Goal: Task Accomplishment & Management: Complete application form

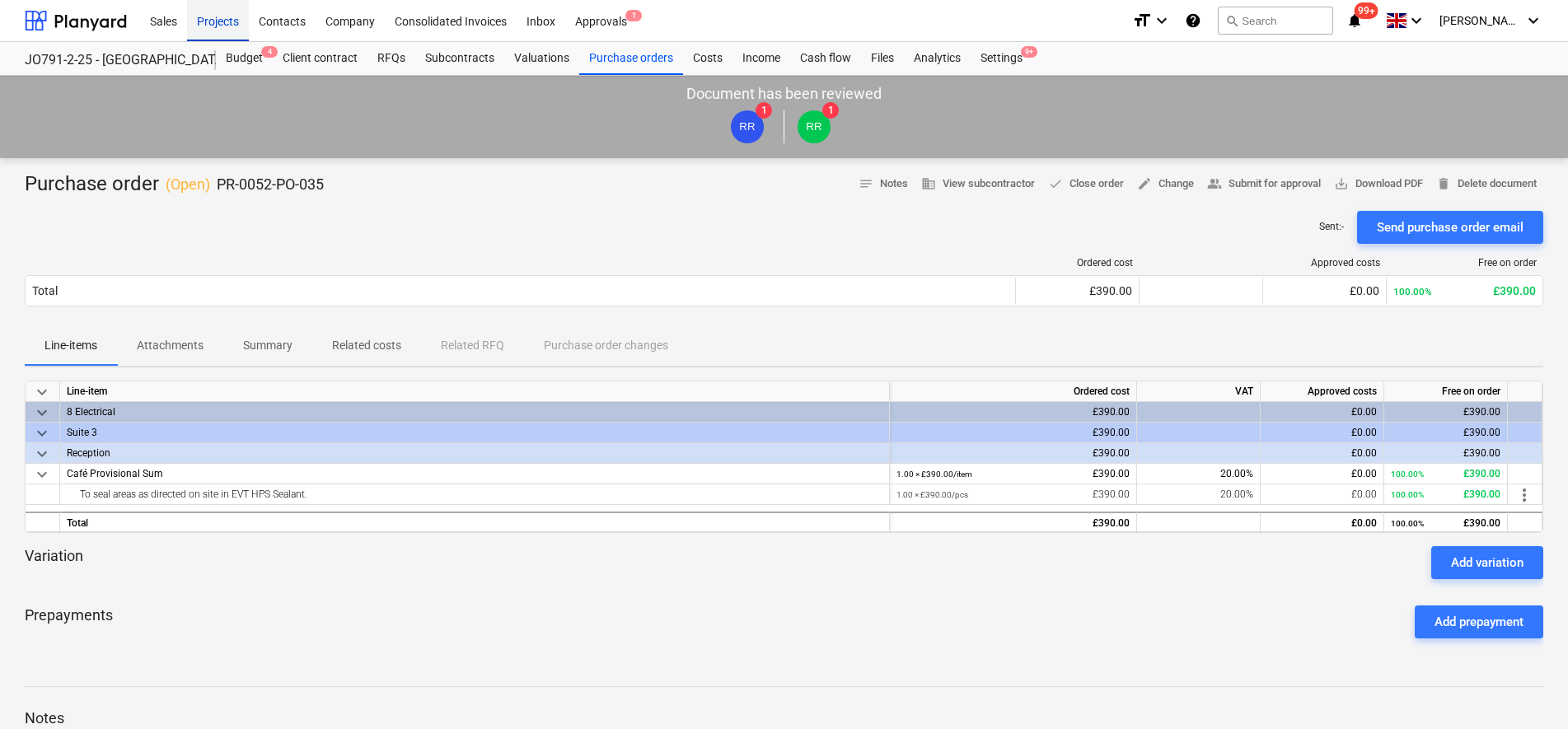
click at [206, 21] on div "Projects" at bounding box center [217, 20] width 62 height 42
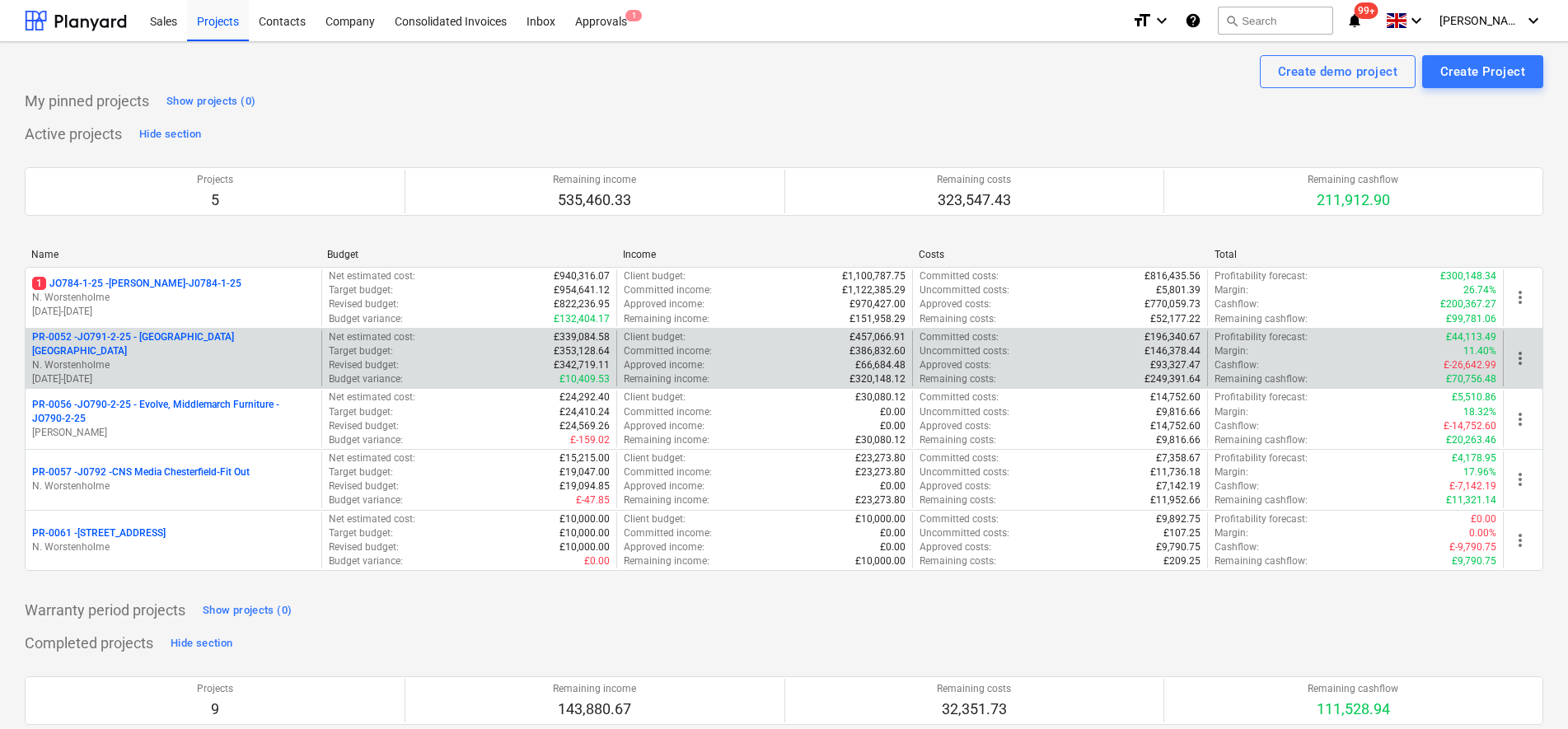
click at [206, 351] on div "PR-0052 - JO791-2-25 - [GEOGRAPHIC_DATA] [GEOGRAPHIC_DATA] N. Worstenholme [DAT…" at bounding box center [173, 358] width 283 height 57
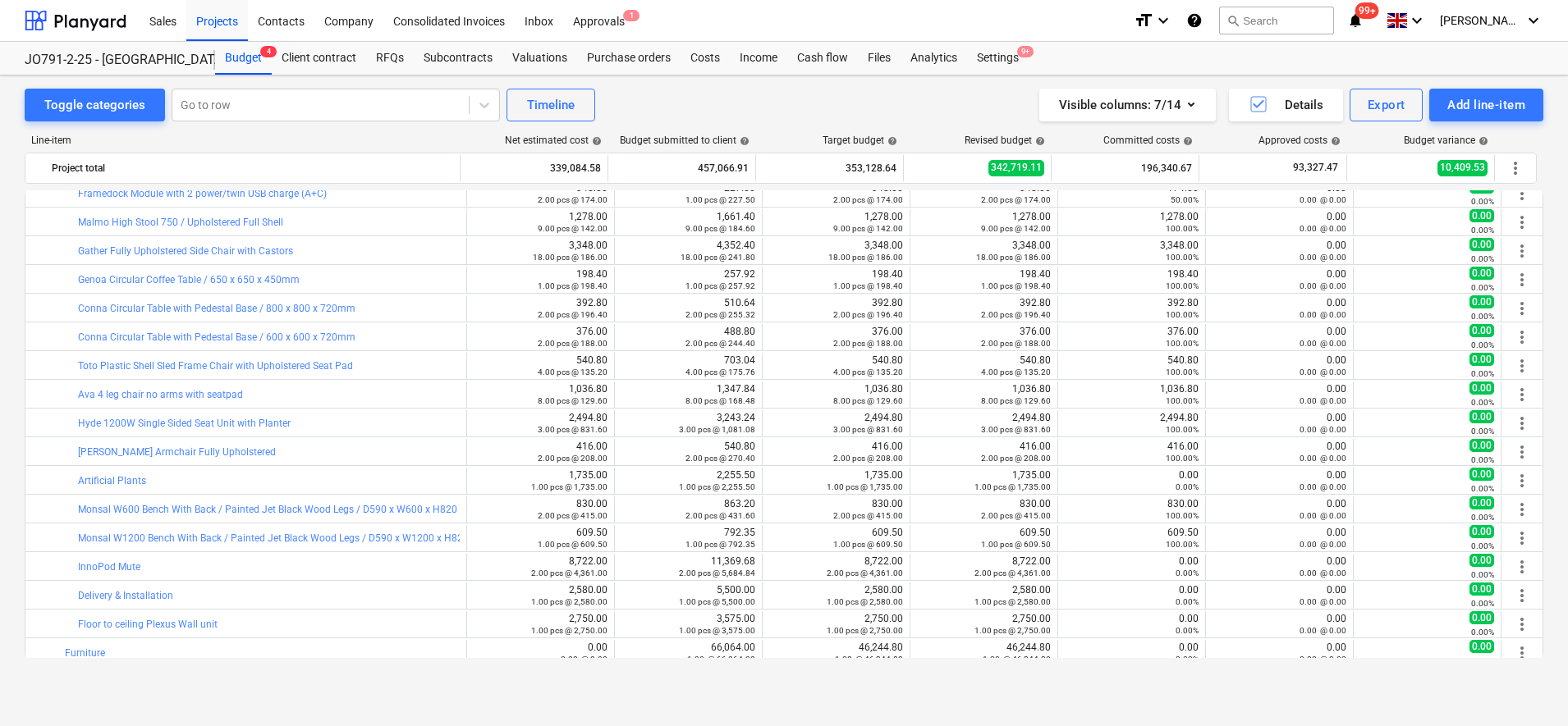
scroll to position [2059, 0]
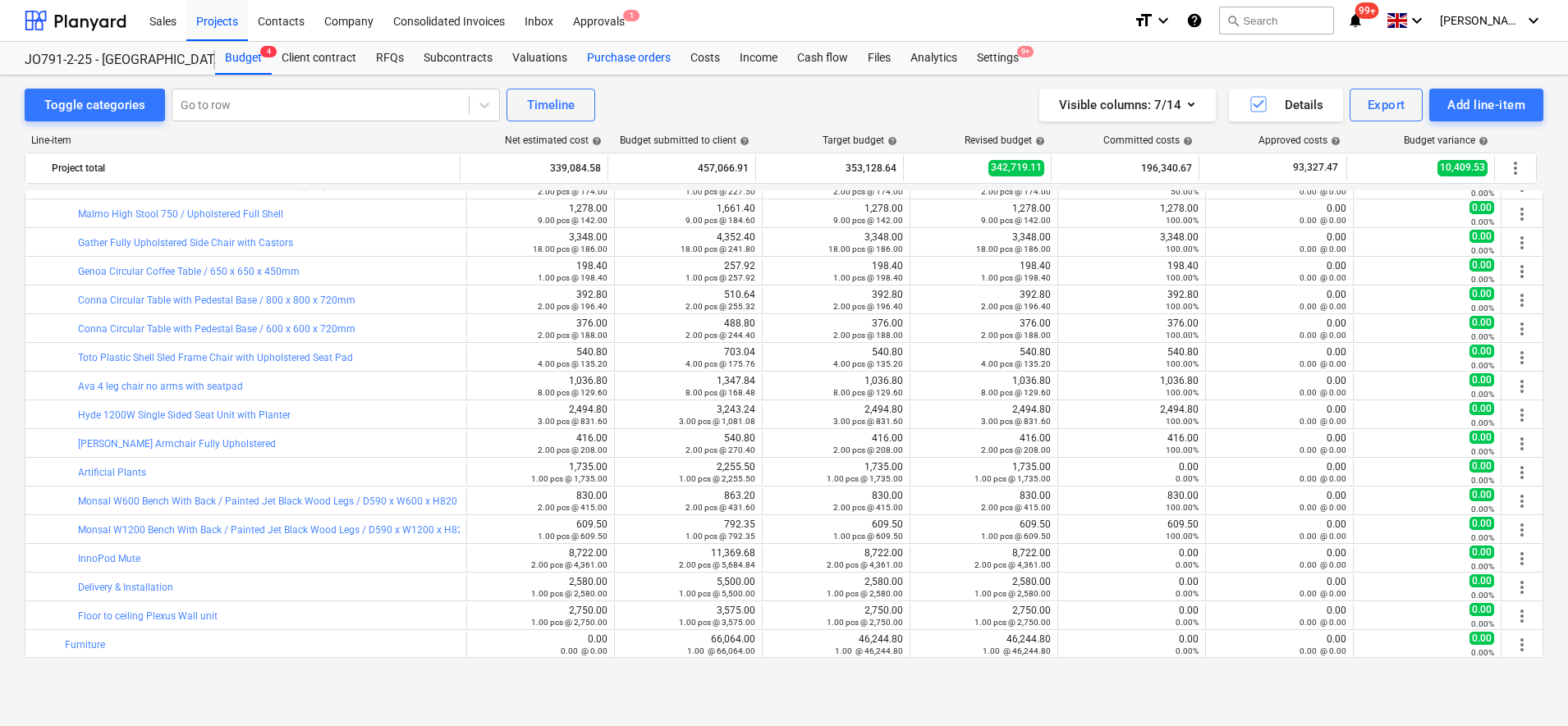
click at [619, 65] on div "Purchase orders" at bounding box center [629, 58] width 104 height 33
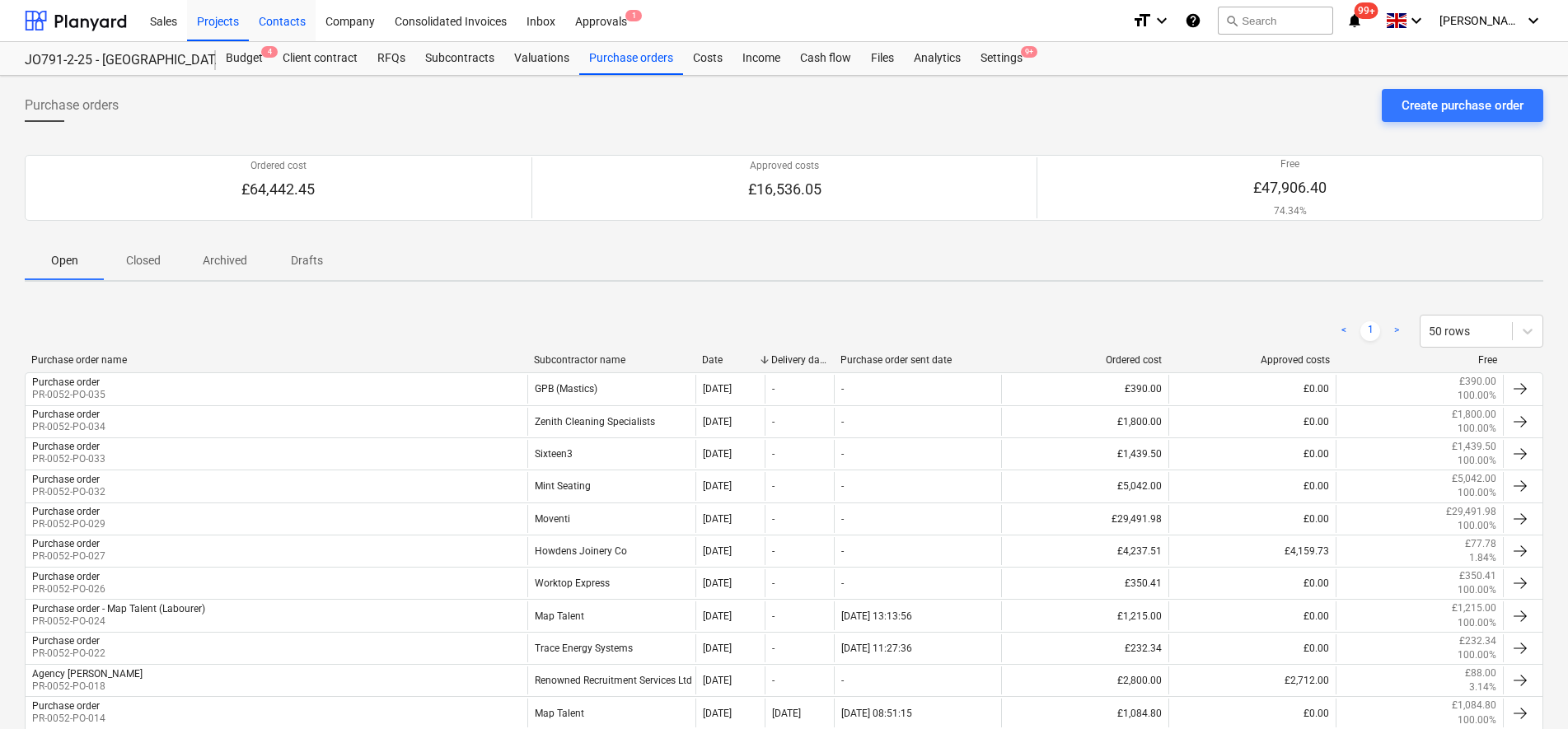
click at [274, 16] on div "Contacts" at bounding box center [282, 20] width 66 height 42
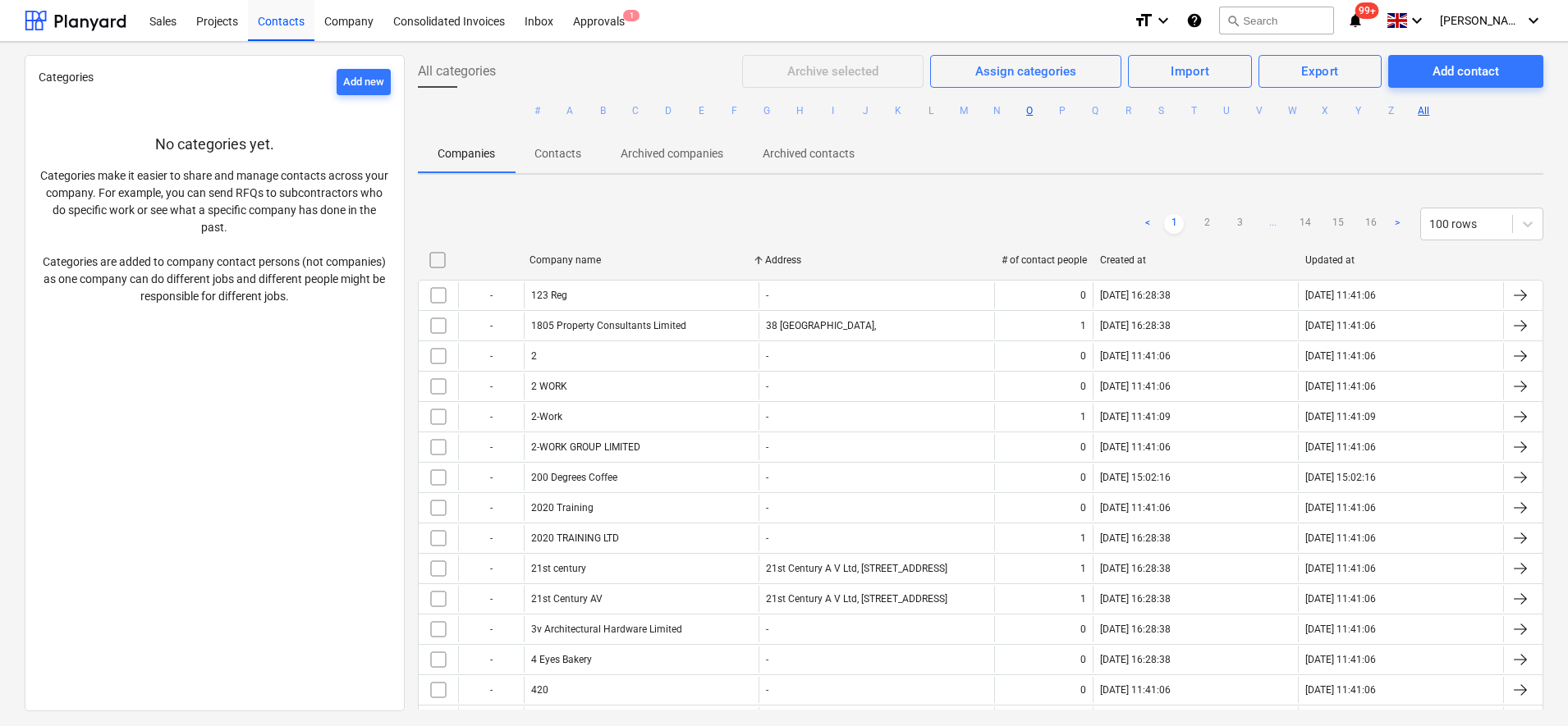
click at [1026, 109] on button "O" at bounding box center [1029, 110] width 20 height 20
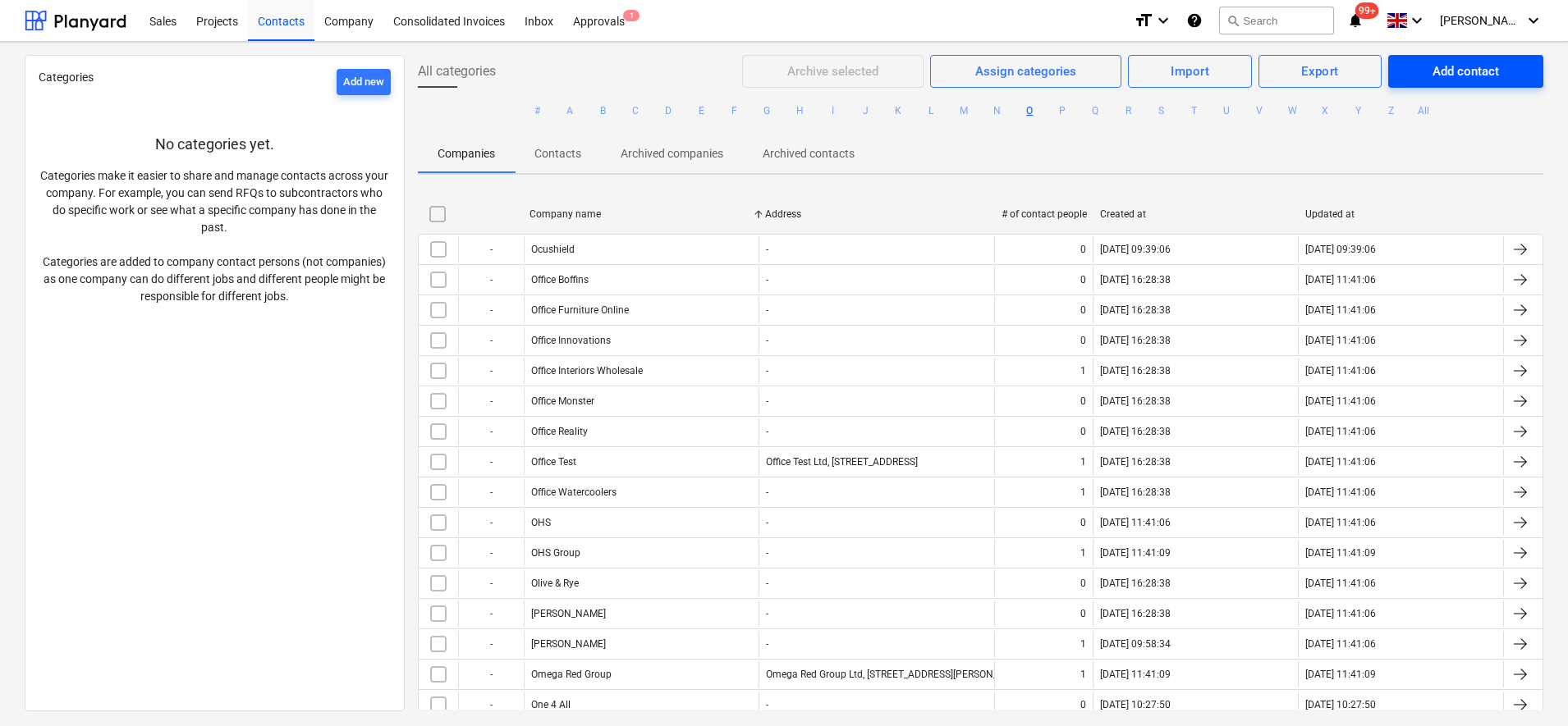
click at [1399, 66] on button "Add contact" at bounding box center [1465, 71] width 155 height 33
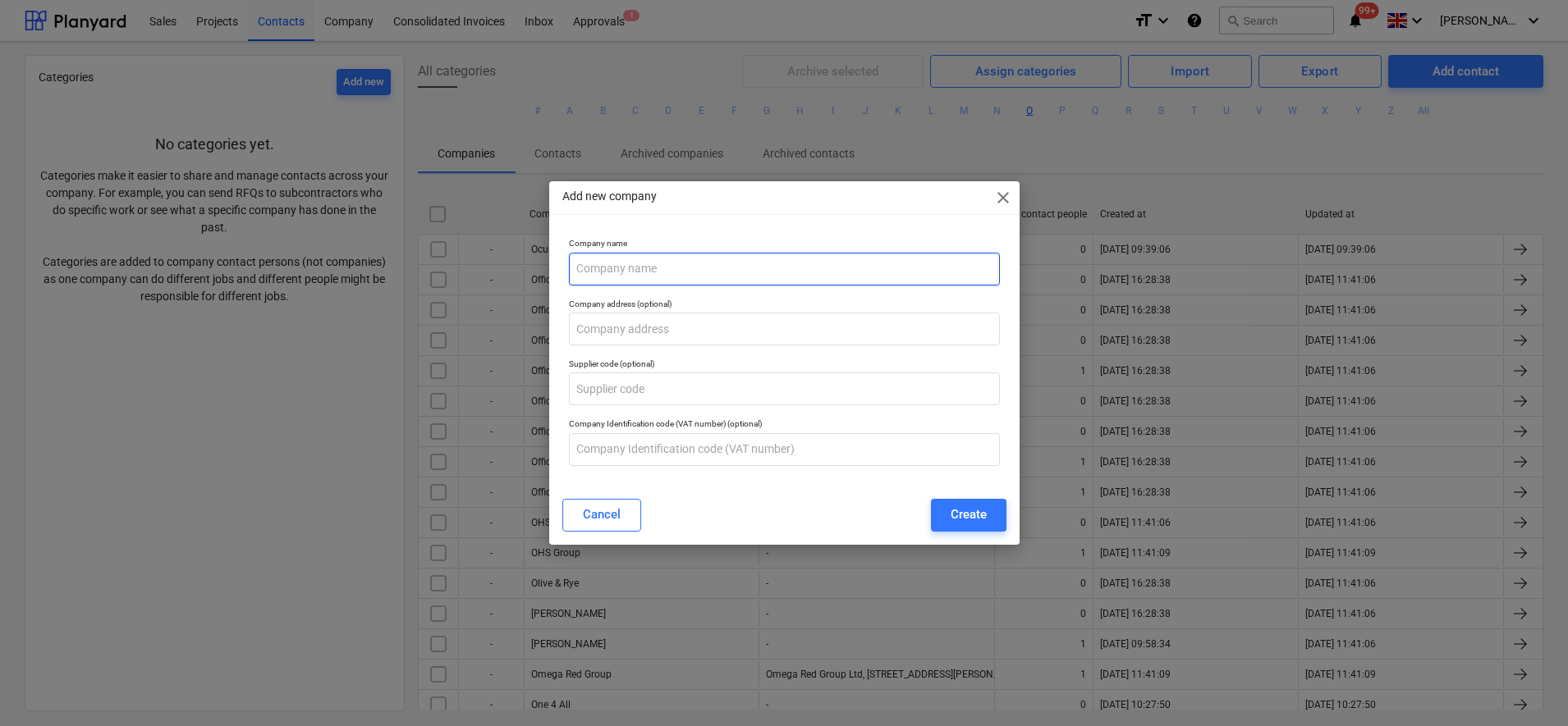
click at [727, 257] on input "text" at bounding box center [785, 269] width 431 height 33
click at [667, 277] on input "Ocee & Four" at bounding box center [785, 269] width 431 height 33
type input "Ocee & Four Design"
click at [963, 521] on div "Create" at bounding box center [969, 514] width 36 height 21
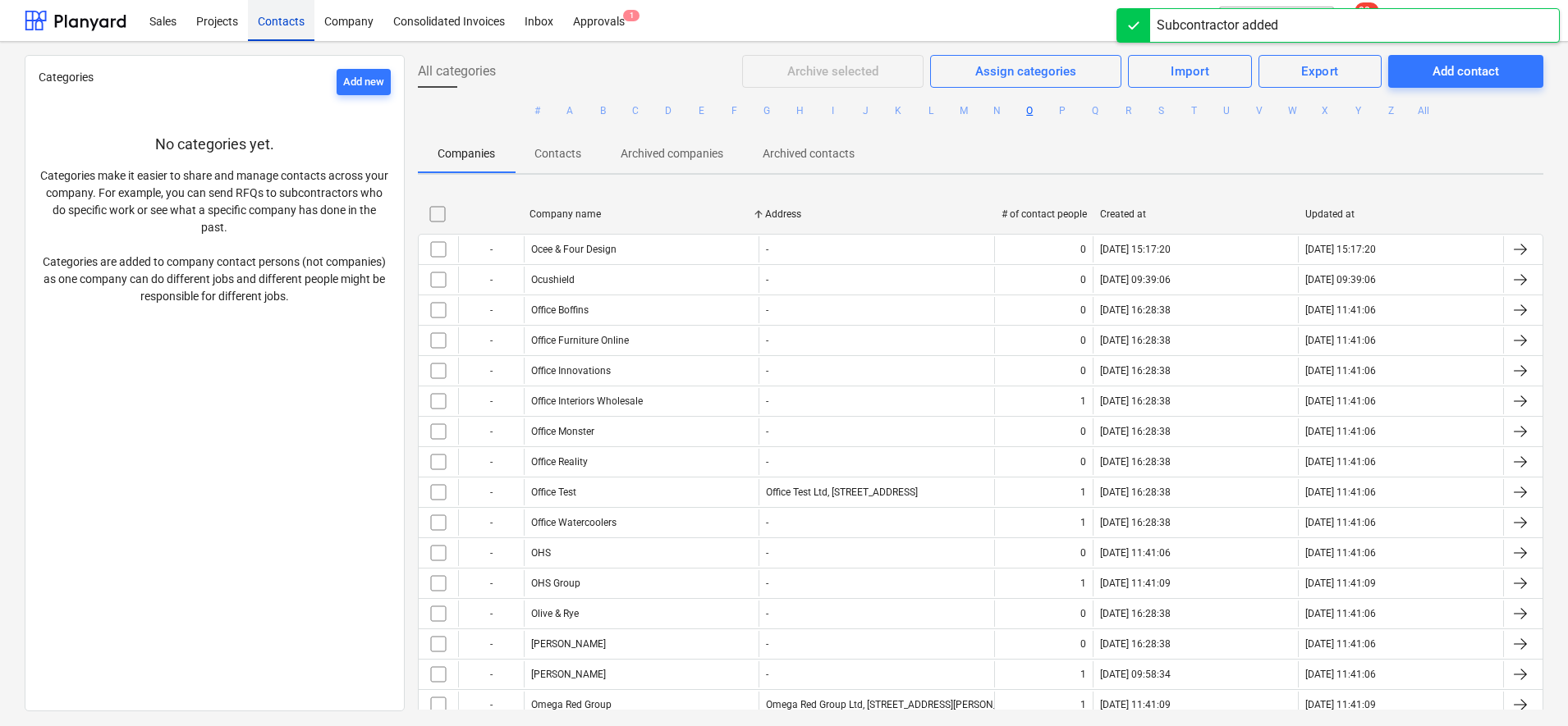
click at [261, 16] on div "Contacts" at bounding box center [281, 20] width 66 height 42
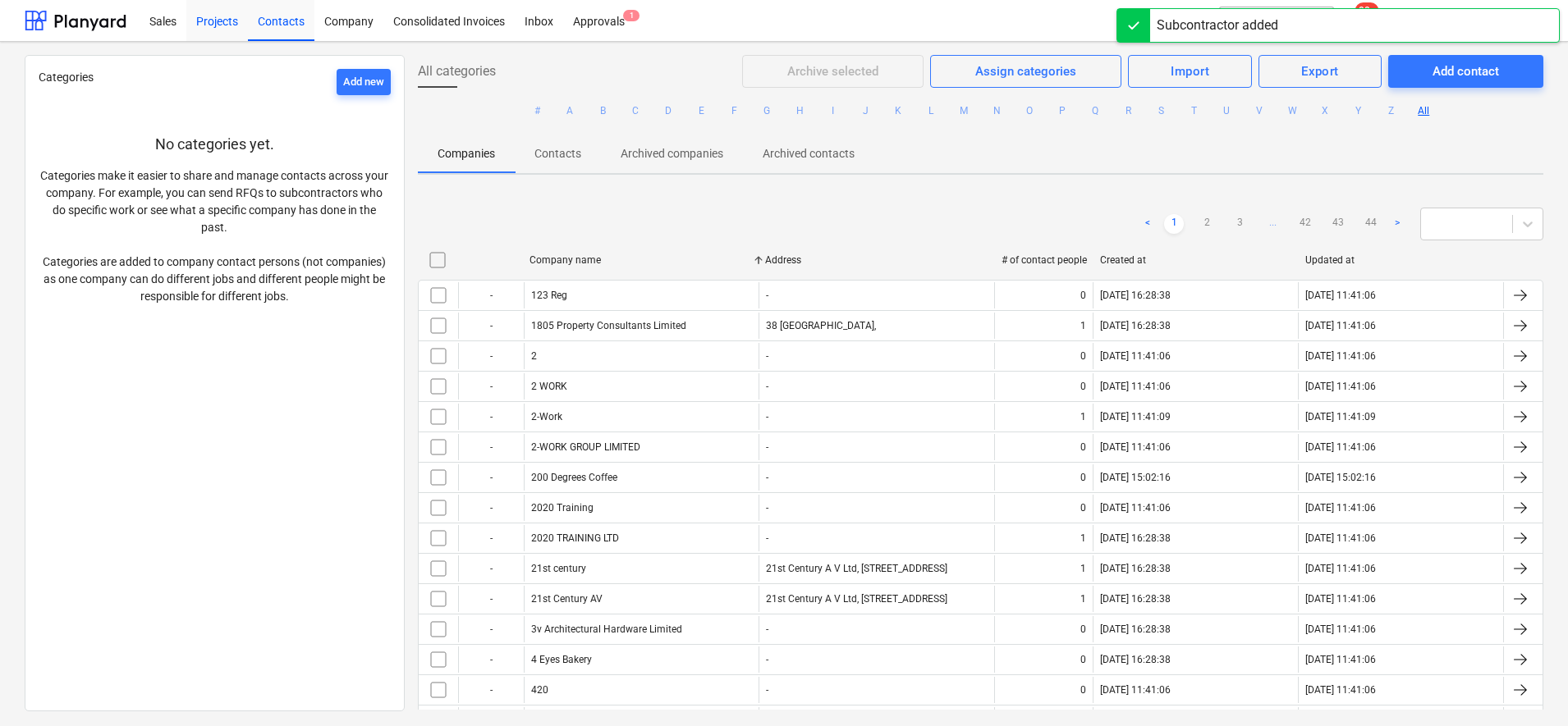
click at [212, 19] on div "Projects" at bounding box center [217, 20] width 61 height 42
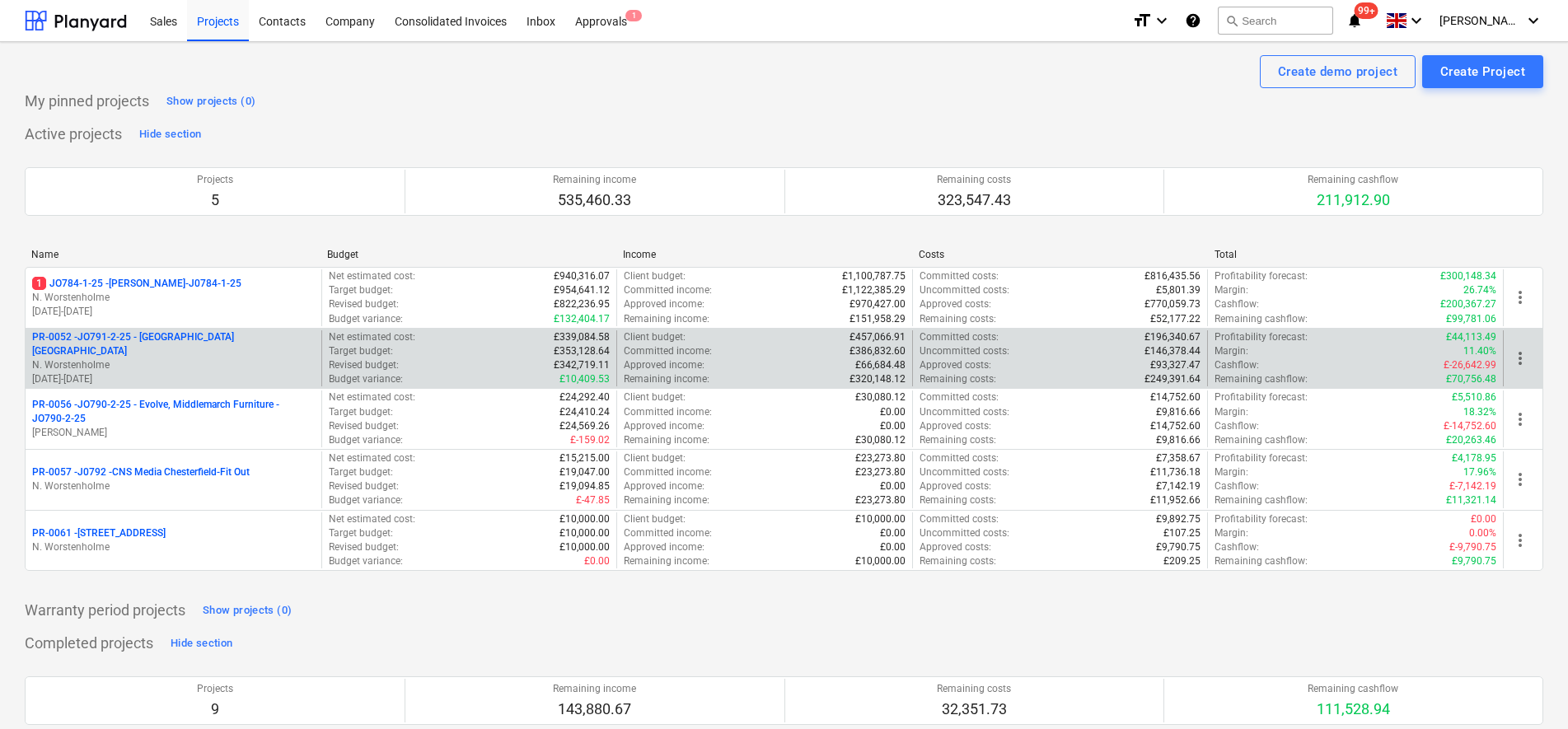
click at [198, 359] on p "N. Worstenholme" at bounding box center [173, 365] width 283 height 14
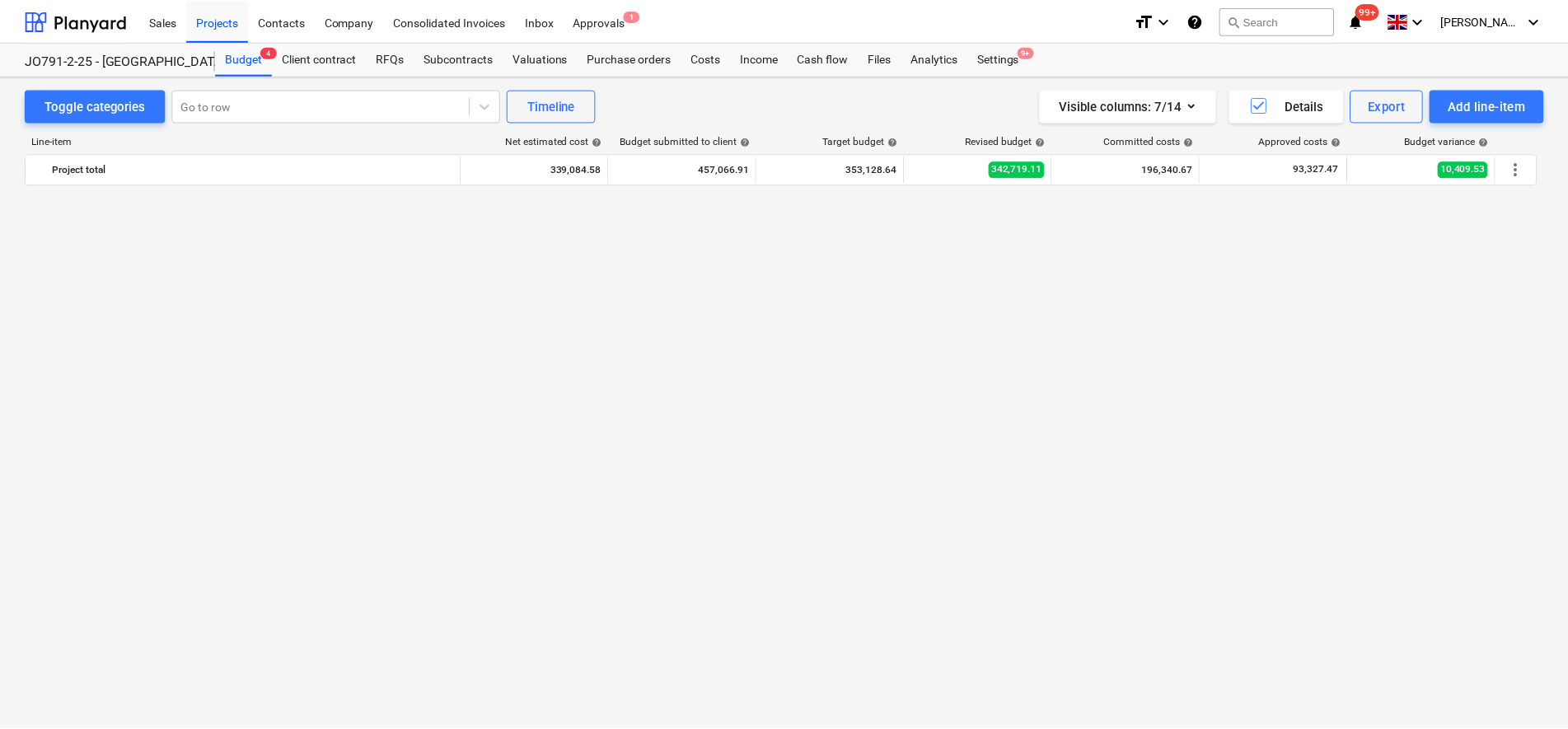
scroll to position [2068, 0]
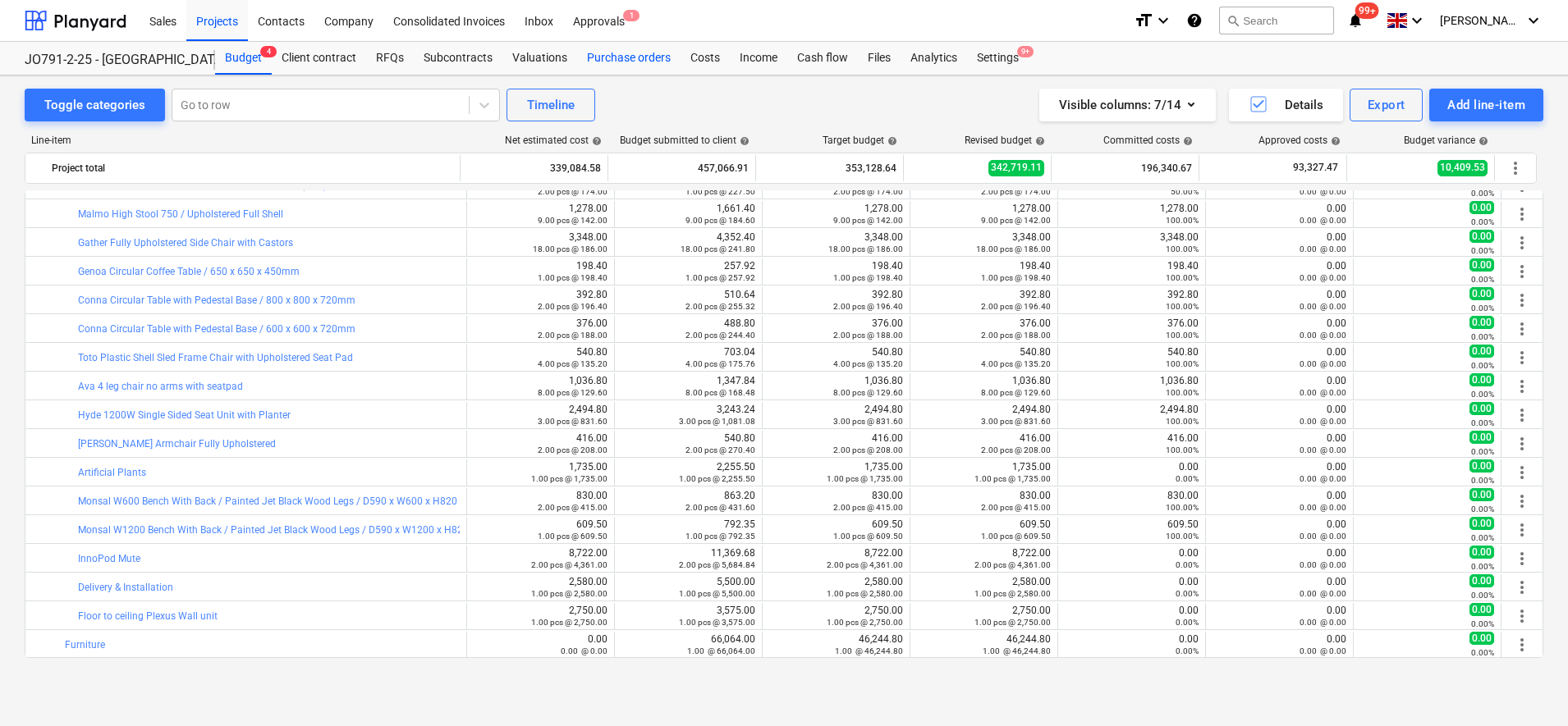
click at [633, 59] on div "Purchase orders" at bounding box center [629, 58] width 104 height 33
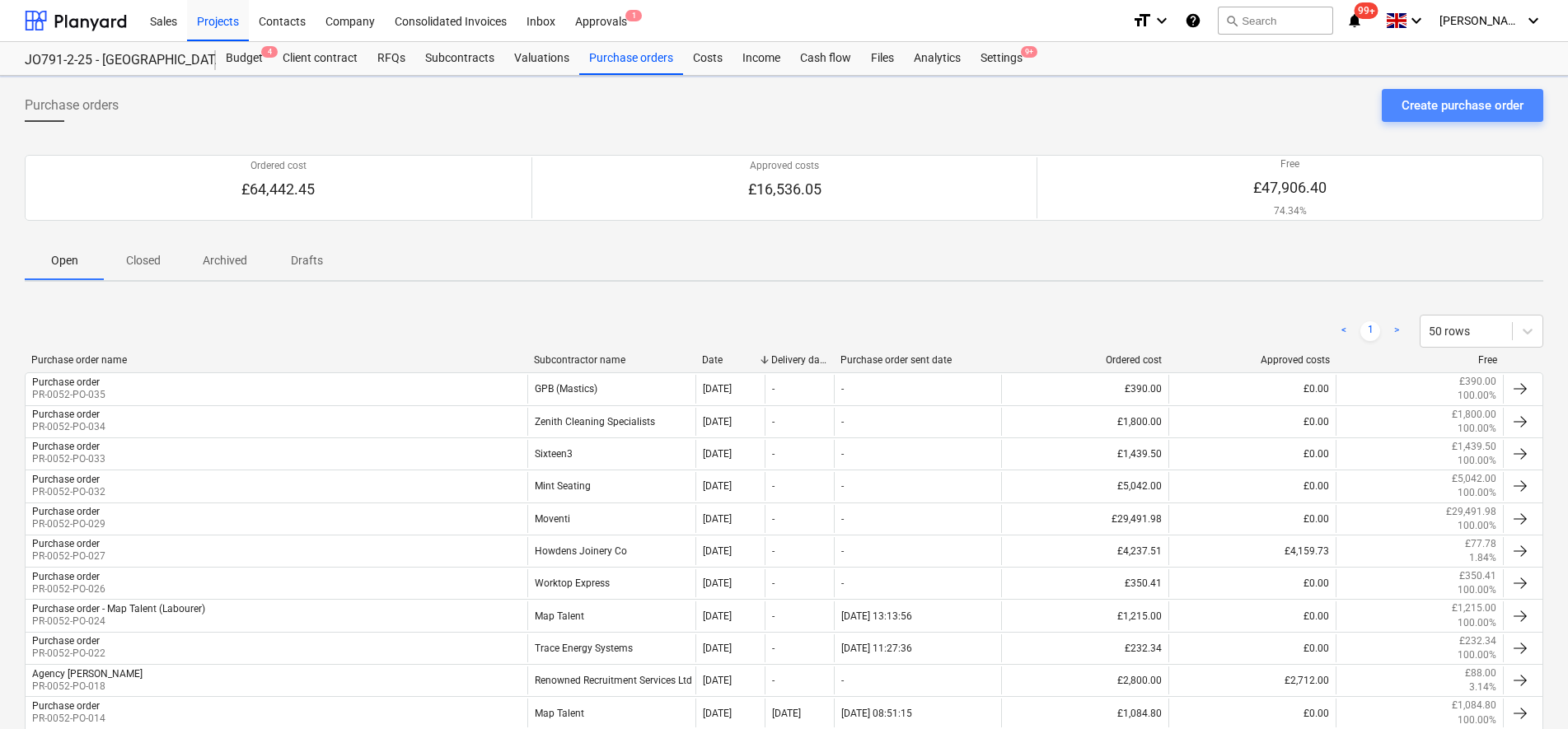
click at [1485, 94] on div "Create purchase order" at bounding box center [1462, 105] width 122 height 21
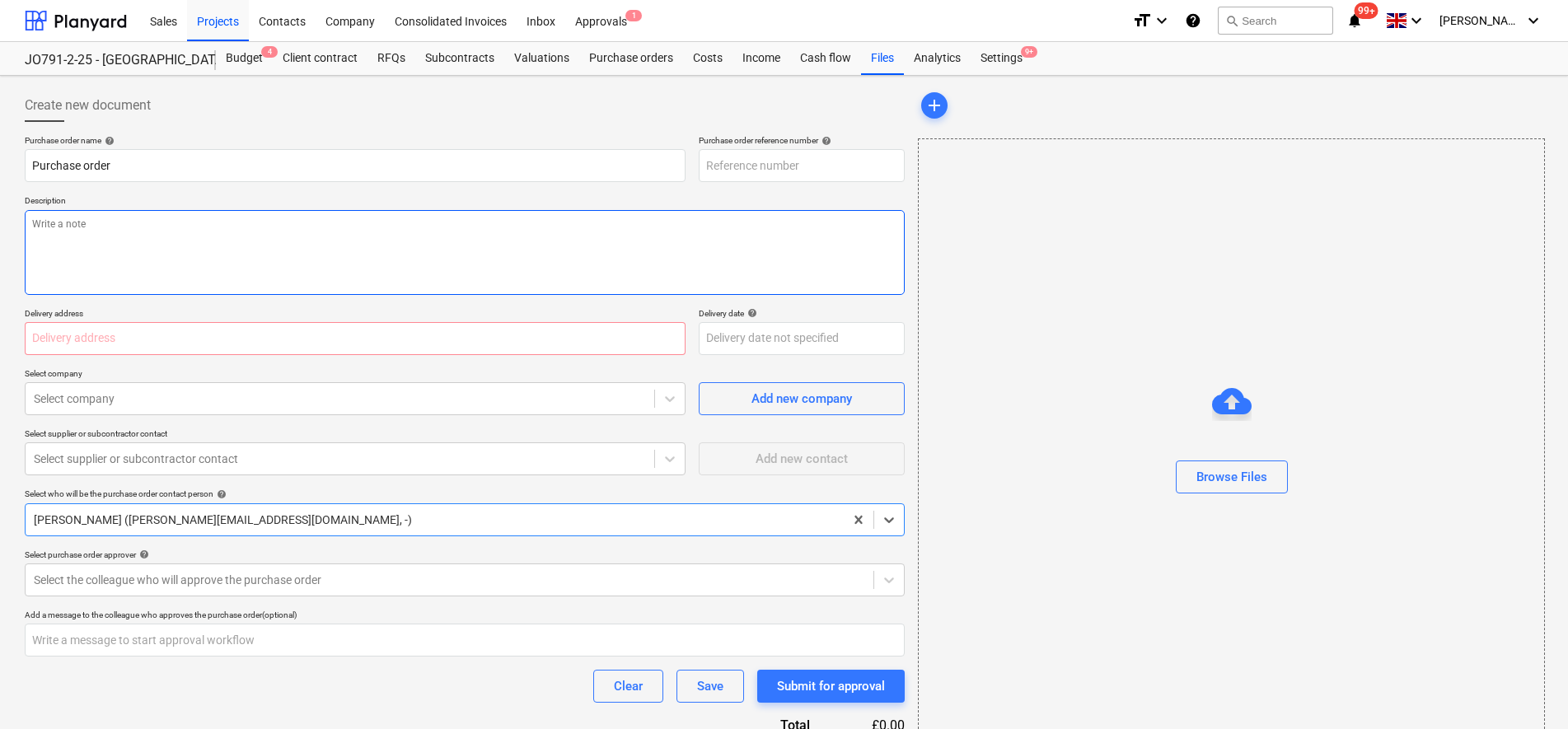
type textarea "x"
type input "PR-0052-PO-036"
click at [79, 475] on div "Select supplier or subcontractor contact" at bounding box center [355, 459] width 661 height 33
type textarea "x"
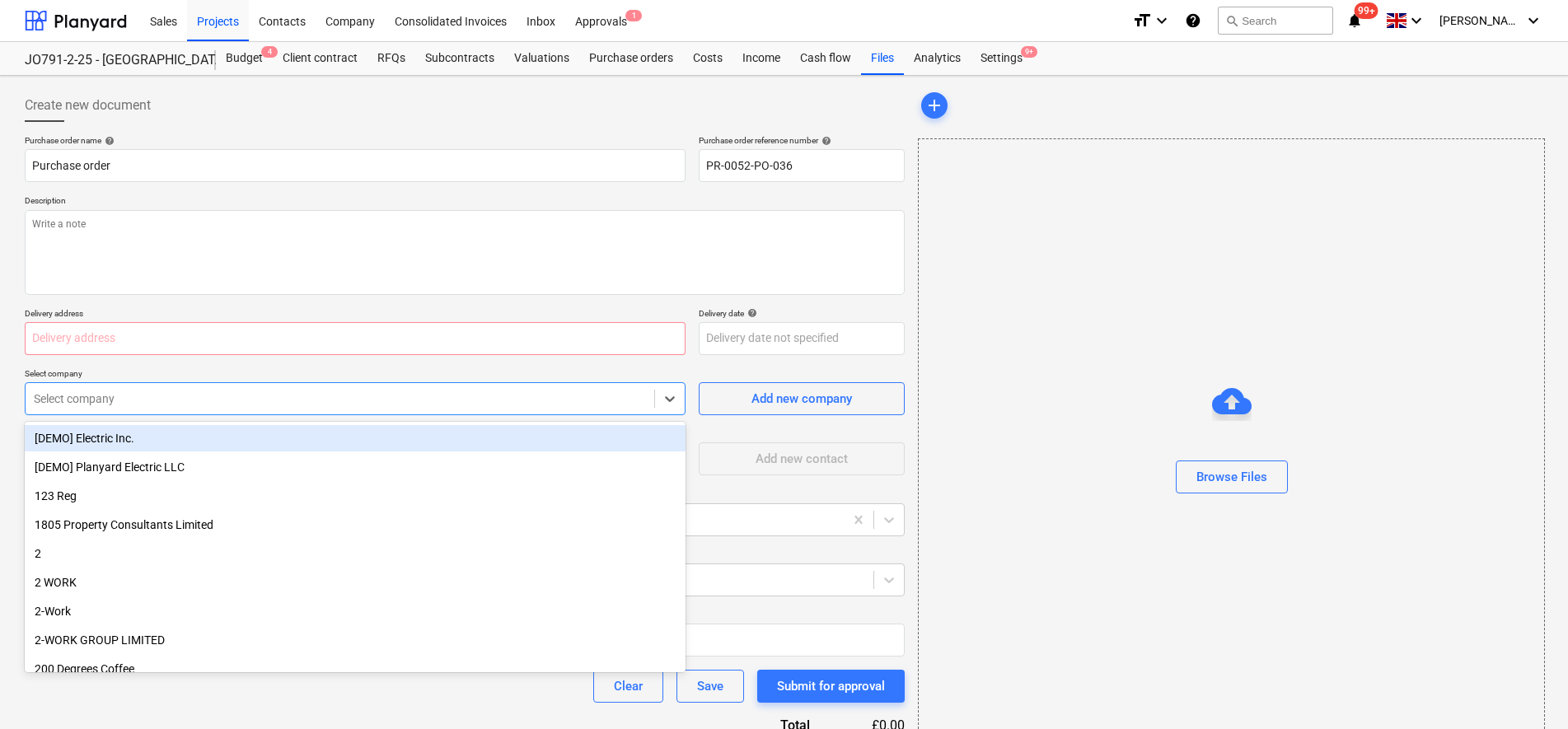
click at [81, 398] on div at bounding box center [340, 398] width 612 height 16
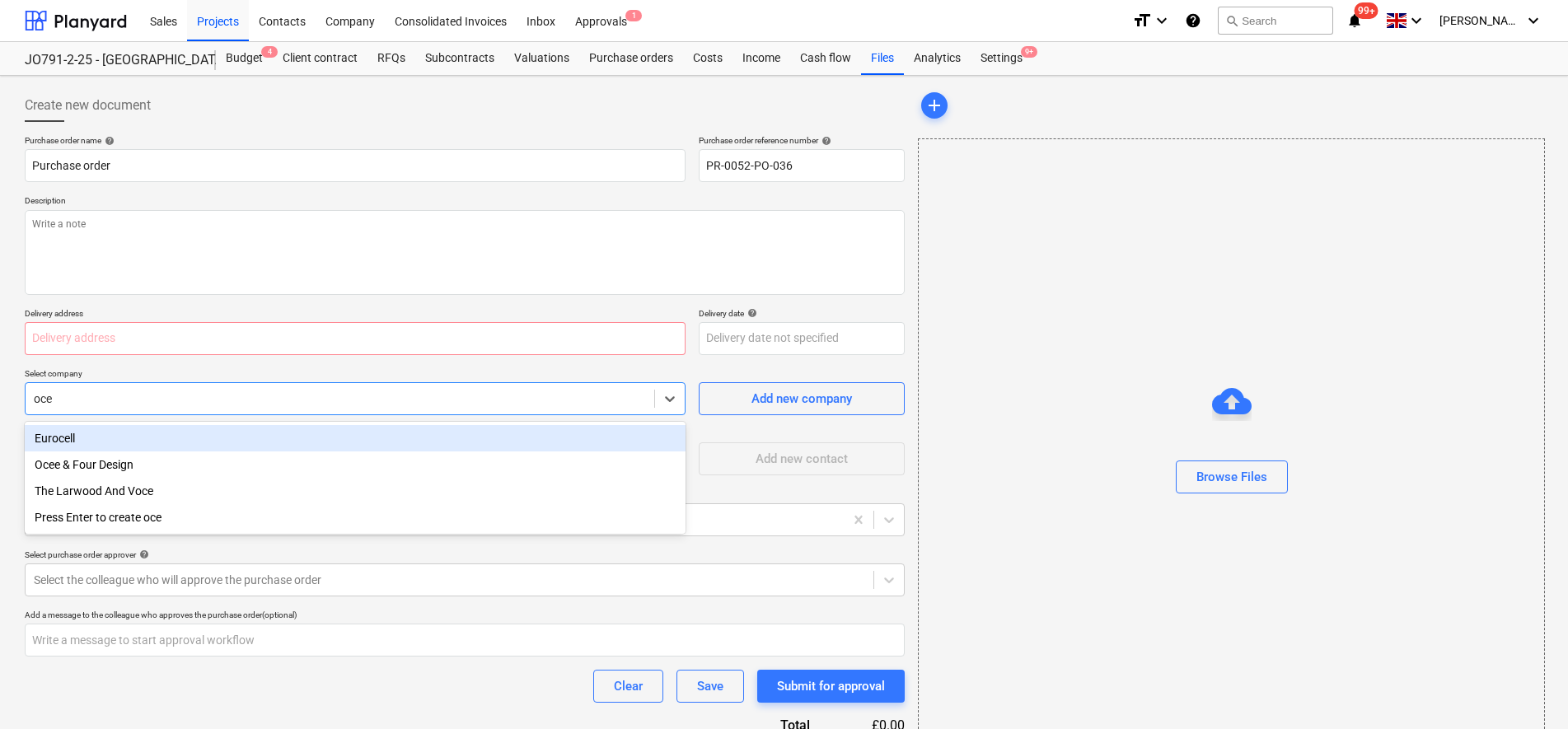
type input "ocee"
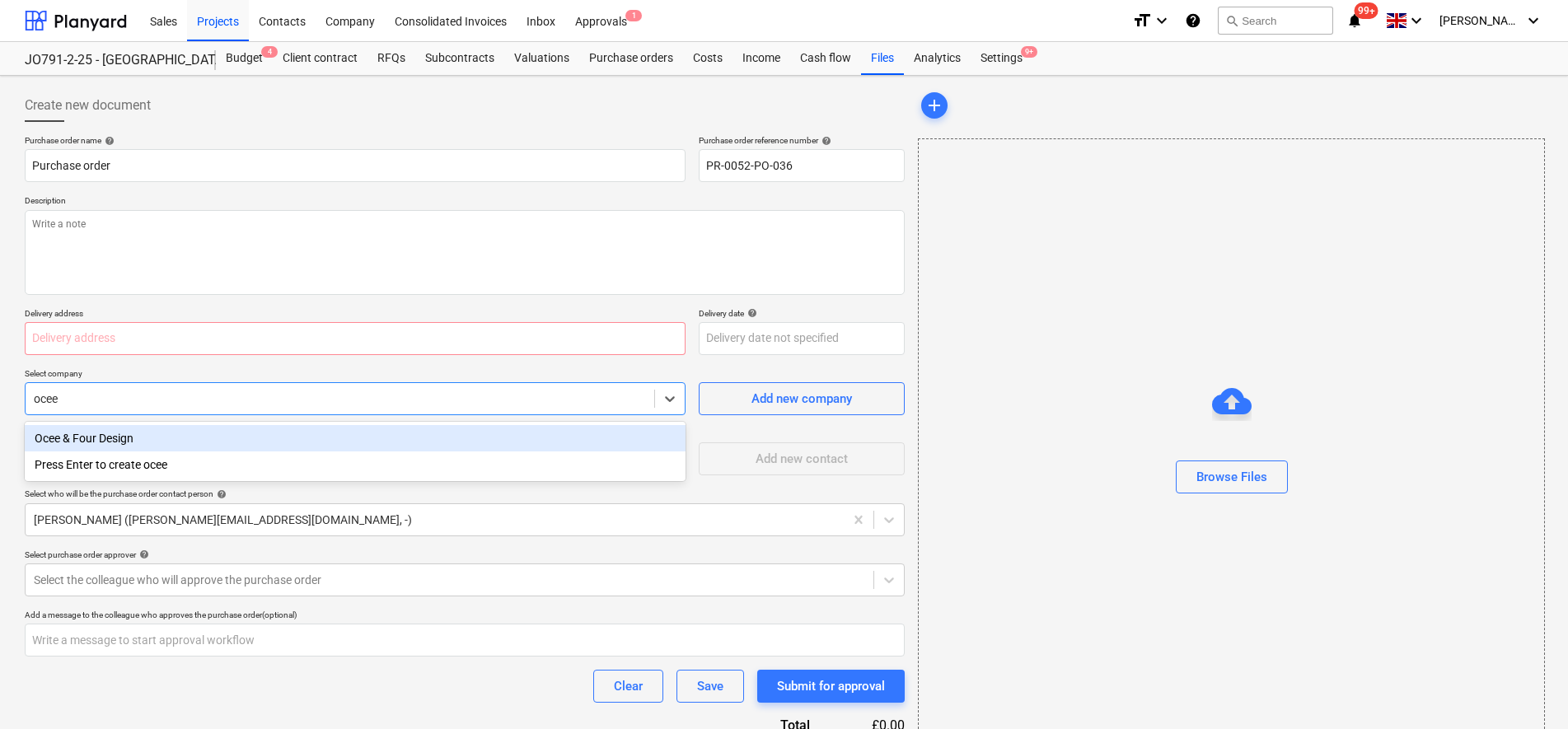
click at [84, 443] on div "Ocee & Four Design" at bounding box center [355, 438] width 661 height 26
type textarea "x"
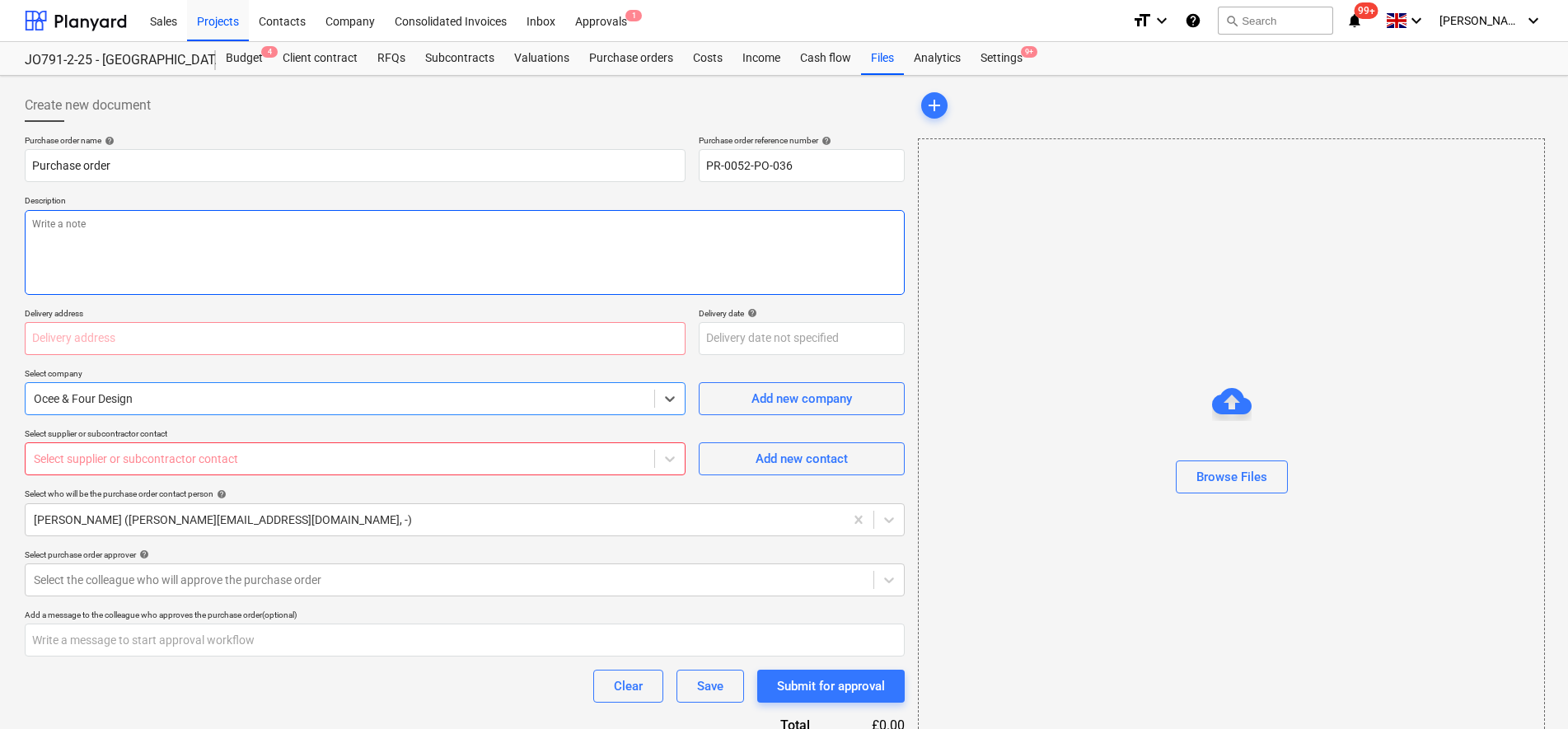
click at [124, 261] on textarea at bounding box center [465, 252] width 880 height 85
click at [100, 353] on input "text" at bounding box center [355, 339] width 661 height 33
drag, startPoint x: 99, startPoint y: 339, endPoint x: 112, endPoint y: 326, distance: 18.4
click at [112, 326] on input "text" at bounding box center [355, 339] width 661 height 33
click at [103, 333] on input "text" at bounding box center [355, 339] width 661 height 33
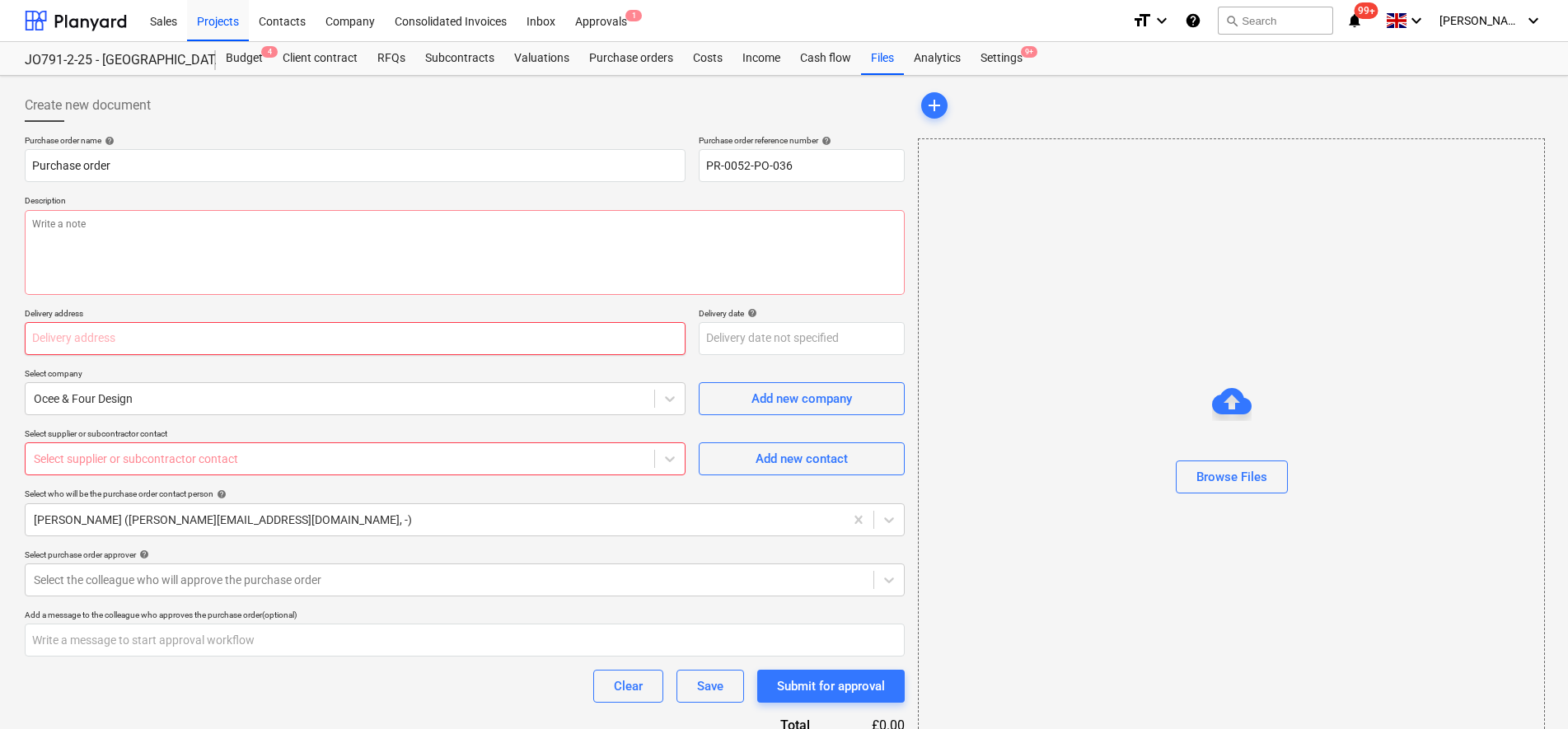
type textarea "x"
type input "M"
type textarea "x"
type input "Mi"
type textarea "x"
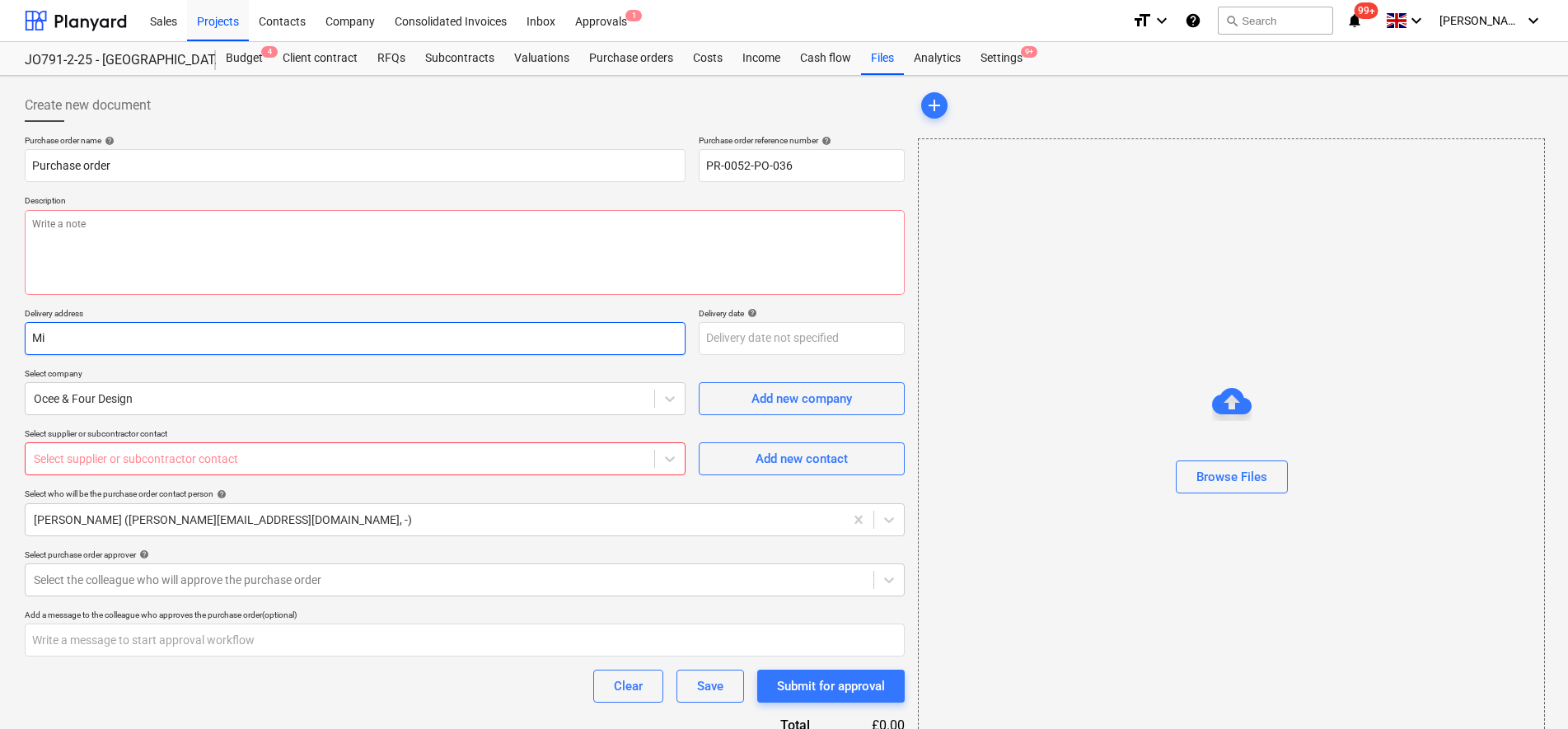
type input "Mid"
type textarea "x"
type input "Midd"
drag, startPoint x: 82, startPoint y: 336, endPoint x: -4, endPoint y: 341, distance: 86.1
click at [0, 341] on html "Sales Projects Contacts Company Consolidated Invoices Inbox Approvals 1 format_…" at bounding box center [784, 364] width 1568 height 729
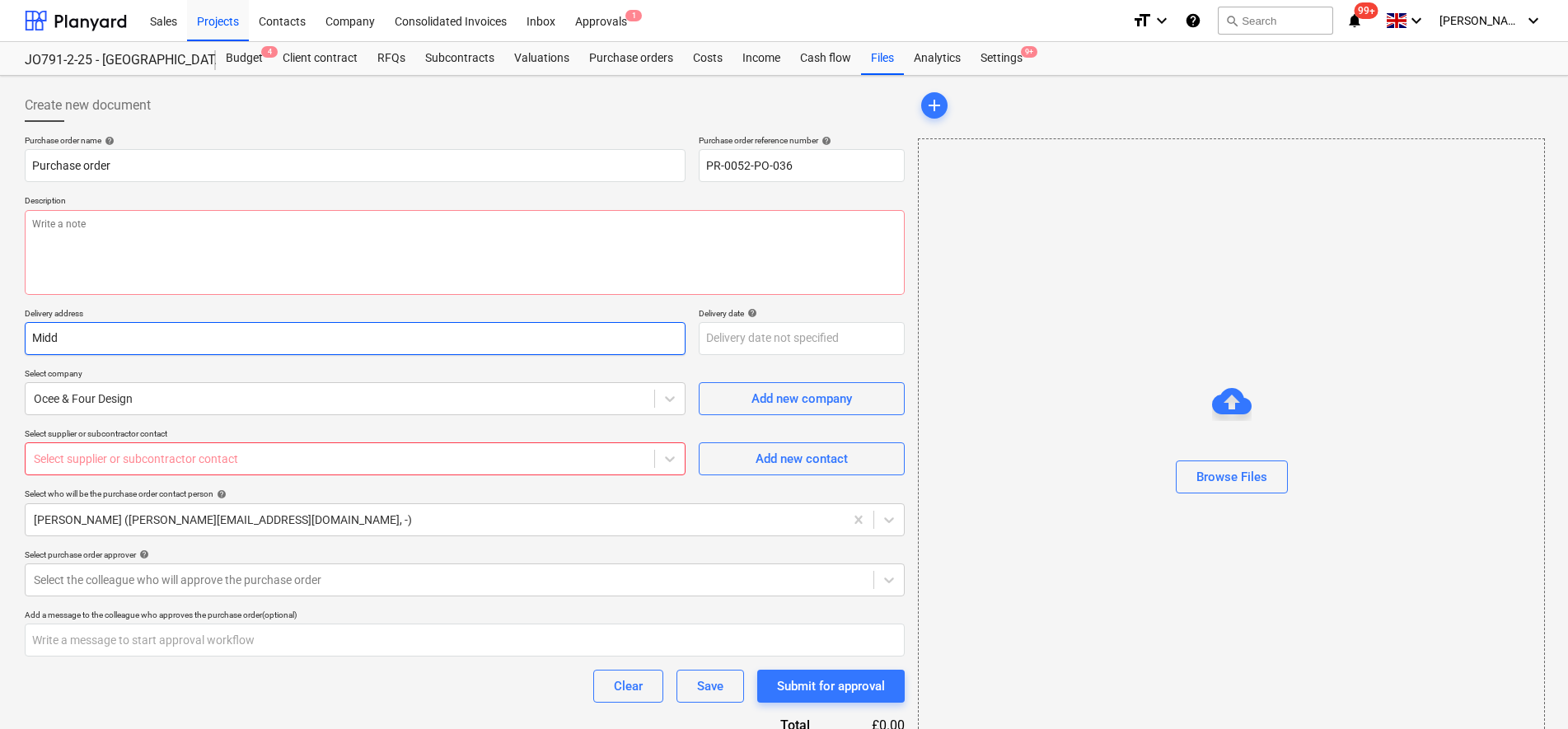
type textarea "x"
paste input "[STREET_ADDRESS]"
type textarea "x"
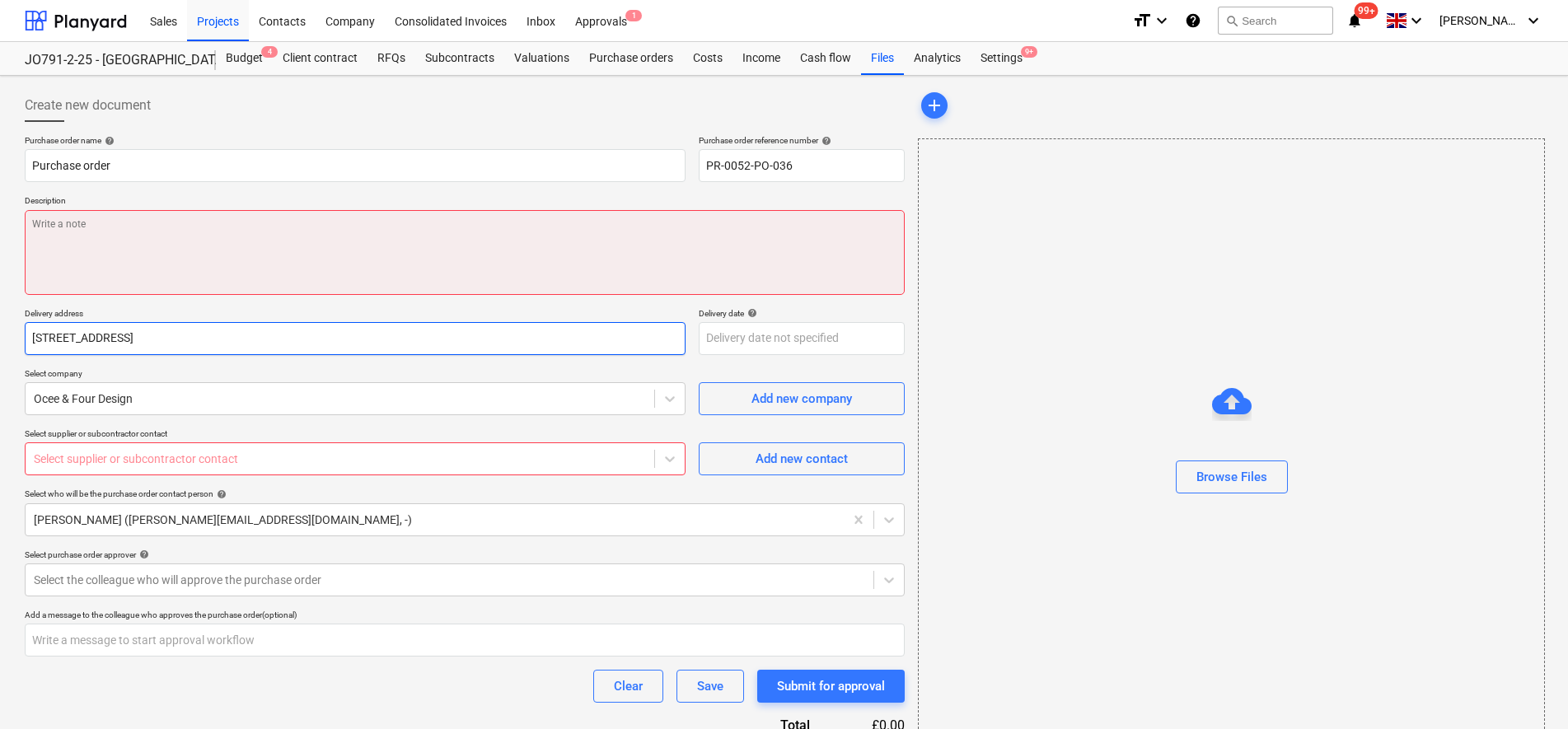
type input "[STREET_ADDRESS]"
click at [153, 282] on textarea at bounding box center [465, 252] width 880 height 85
drag, startPoint x: 383, startPoint y: 221, endPoint x: 371, endPoint y: 226, distance: 13.0
click at [379, 223] on textarea at bounding box center [465, 252] width 880 height 85
type textarea "x"
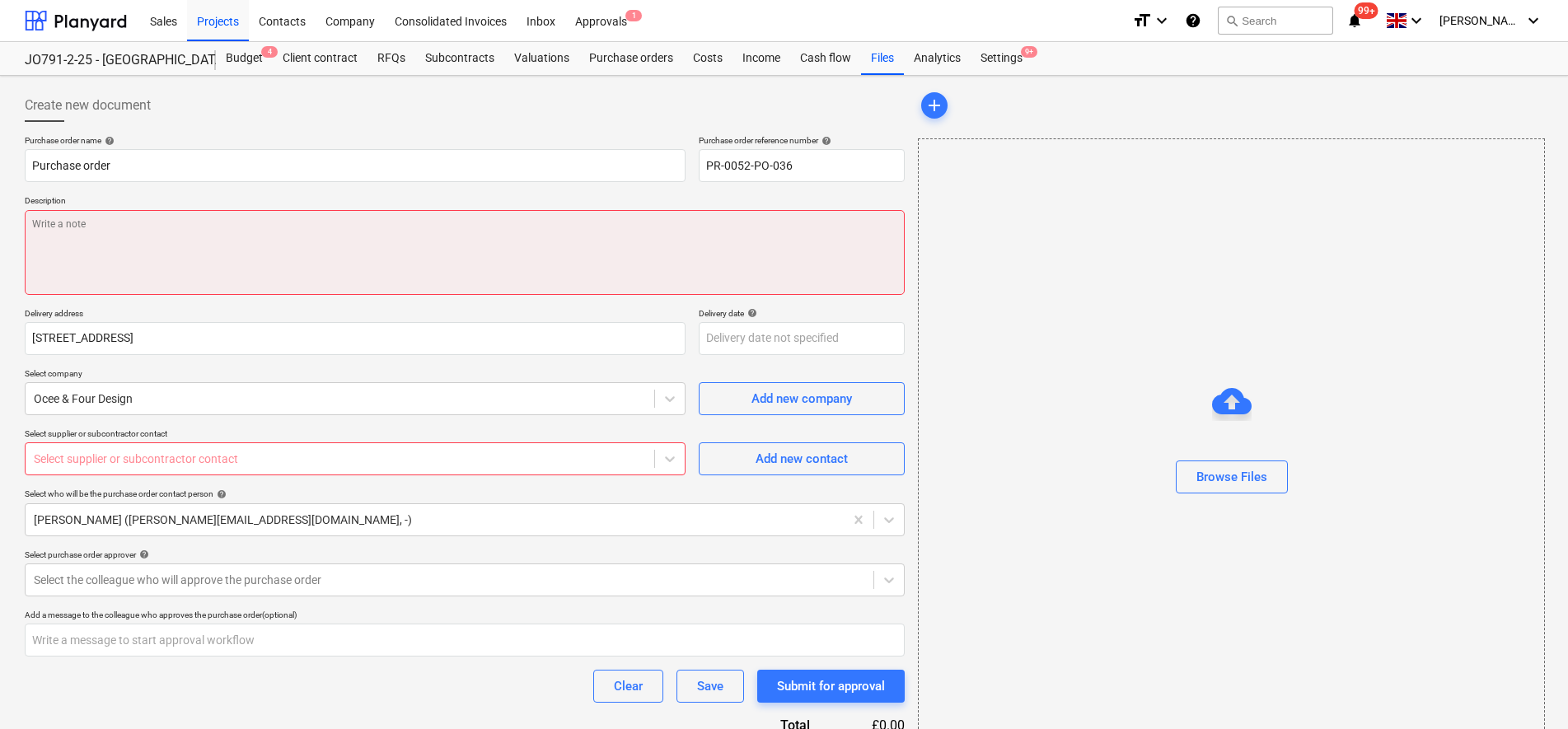
type textarea "a"
type textarea "x"
type textarea "as"
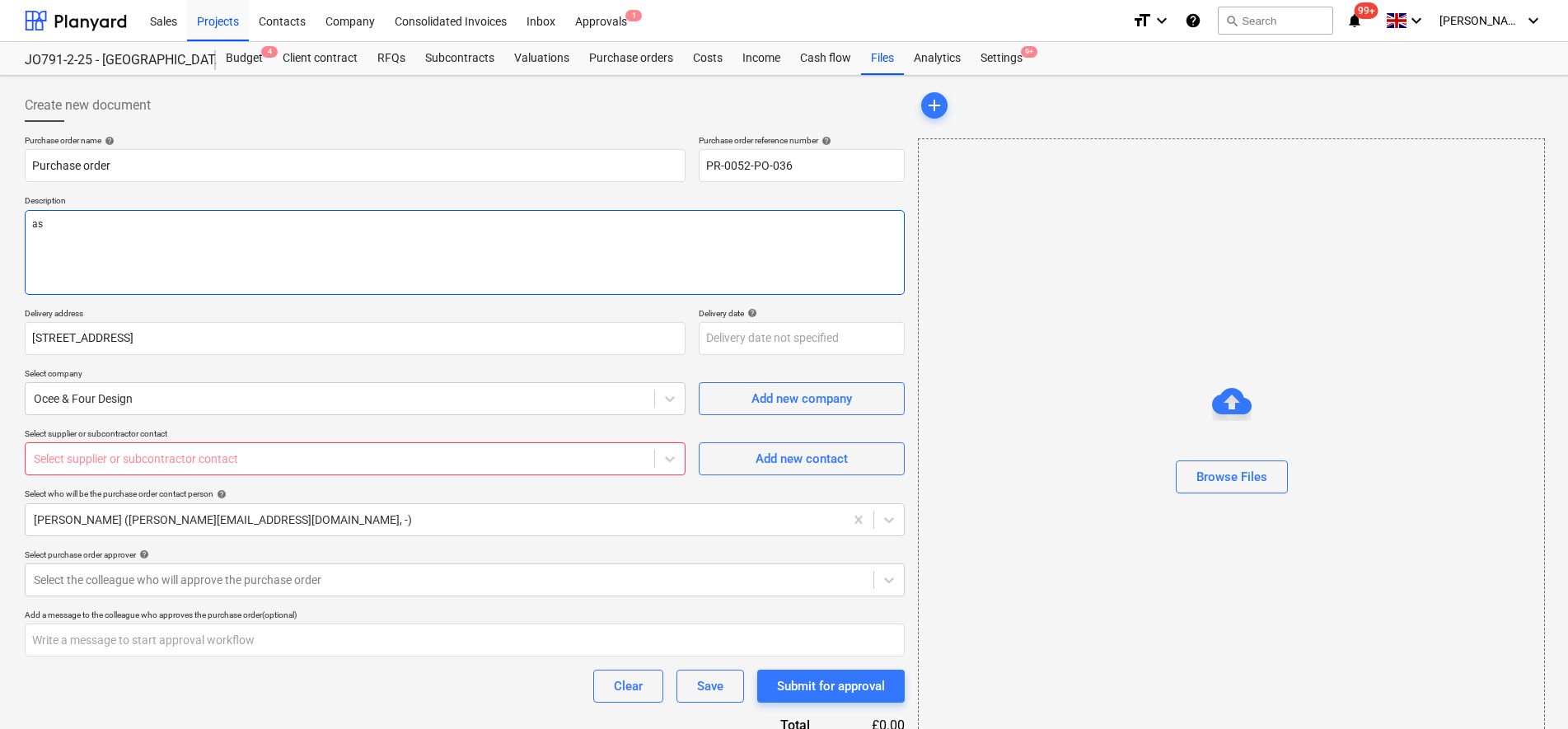
type textarea "x"
type textarea "as"
type textarea "x"
type textarea "as p"
type textarea "x"
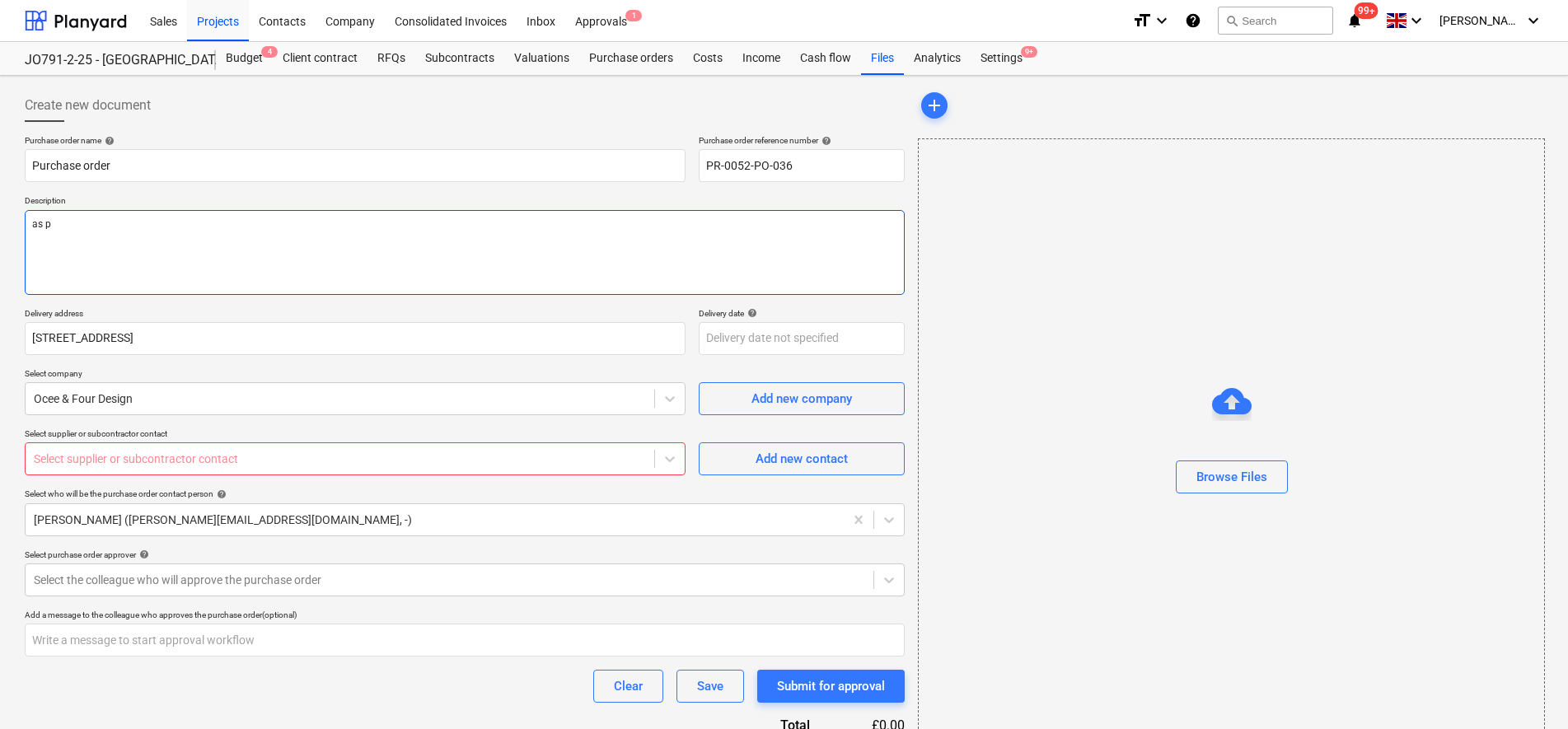
type textarea "as pe"
type textarea "x"
type textarea "as per"
type textarea "x"
type textarea "as per"
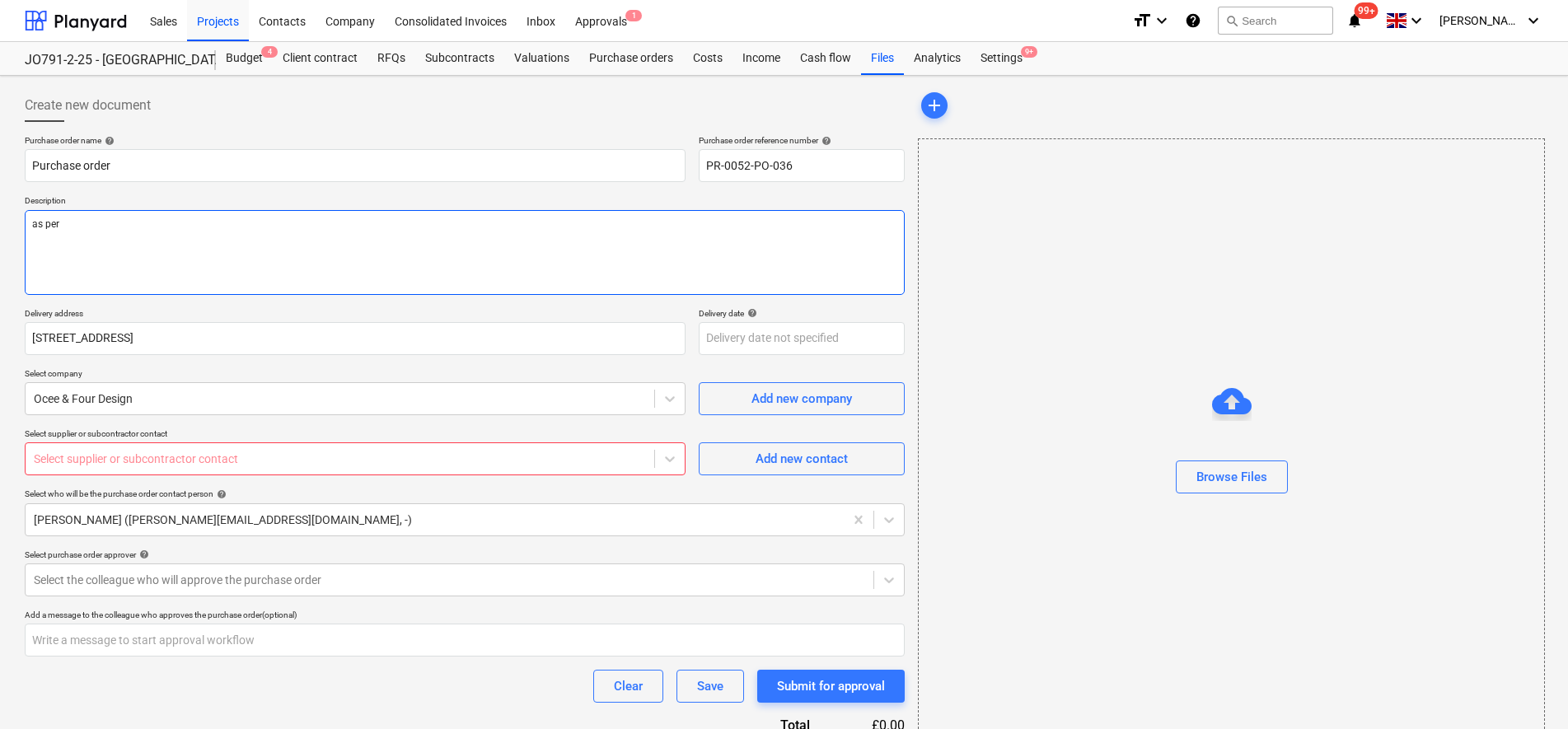
paste textarea "Q303153/01"
type textarea "x"
click at [171, 263] on textarea "as per Q303153/01" at bounding box center [465, 252] width 880 height 85
type textarea "as per Q303153/01"
click at [138, 452] on div at bounding box center [340, 458] width 612 height 16
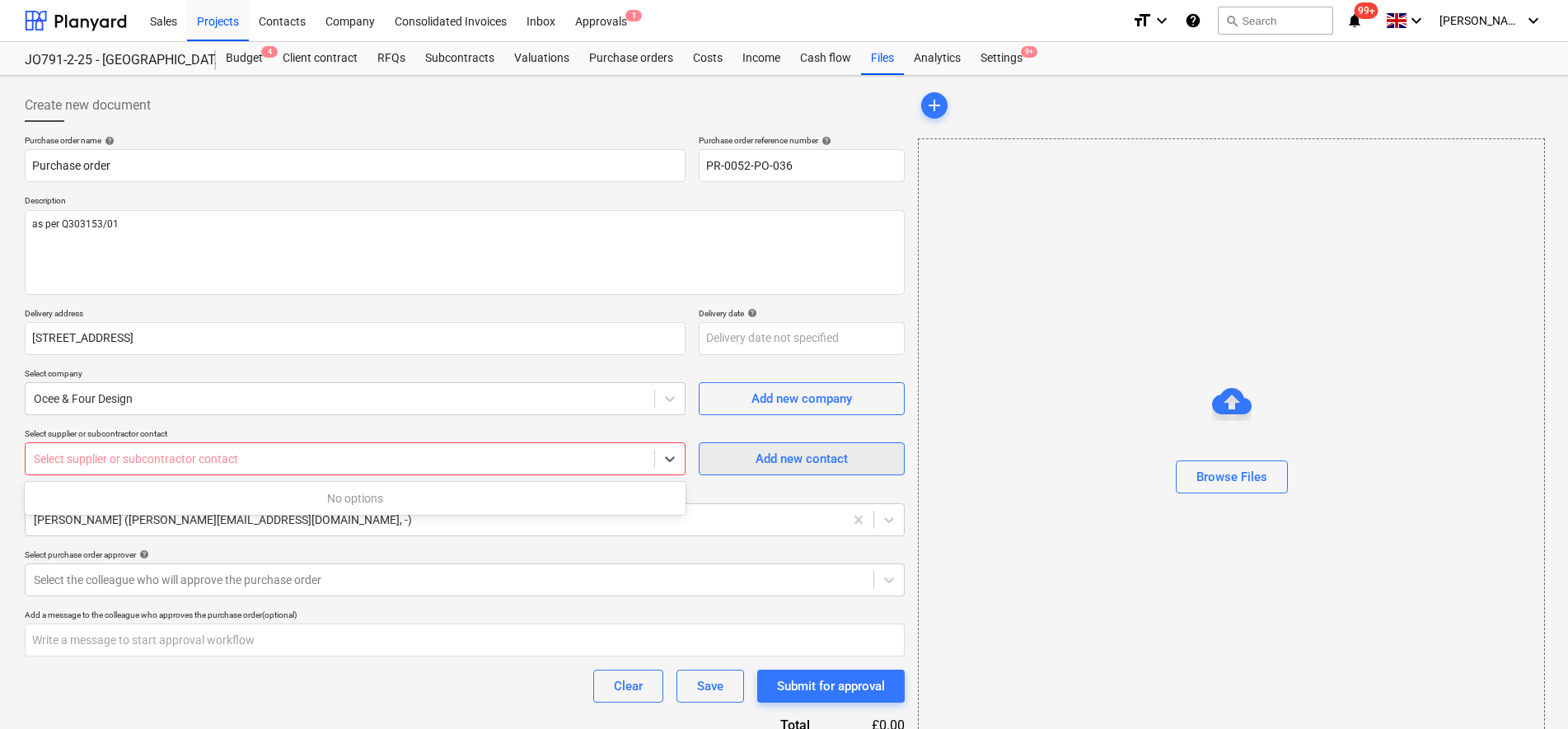
click at [746, 465] on span "Add new contact" at bounding box center [801, 459] width 164 height 21
type textarea "x"
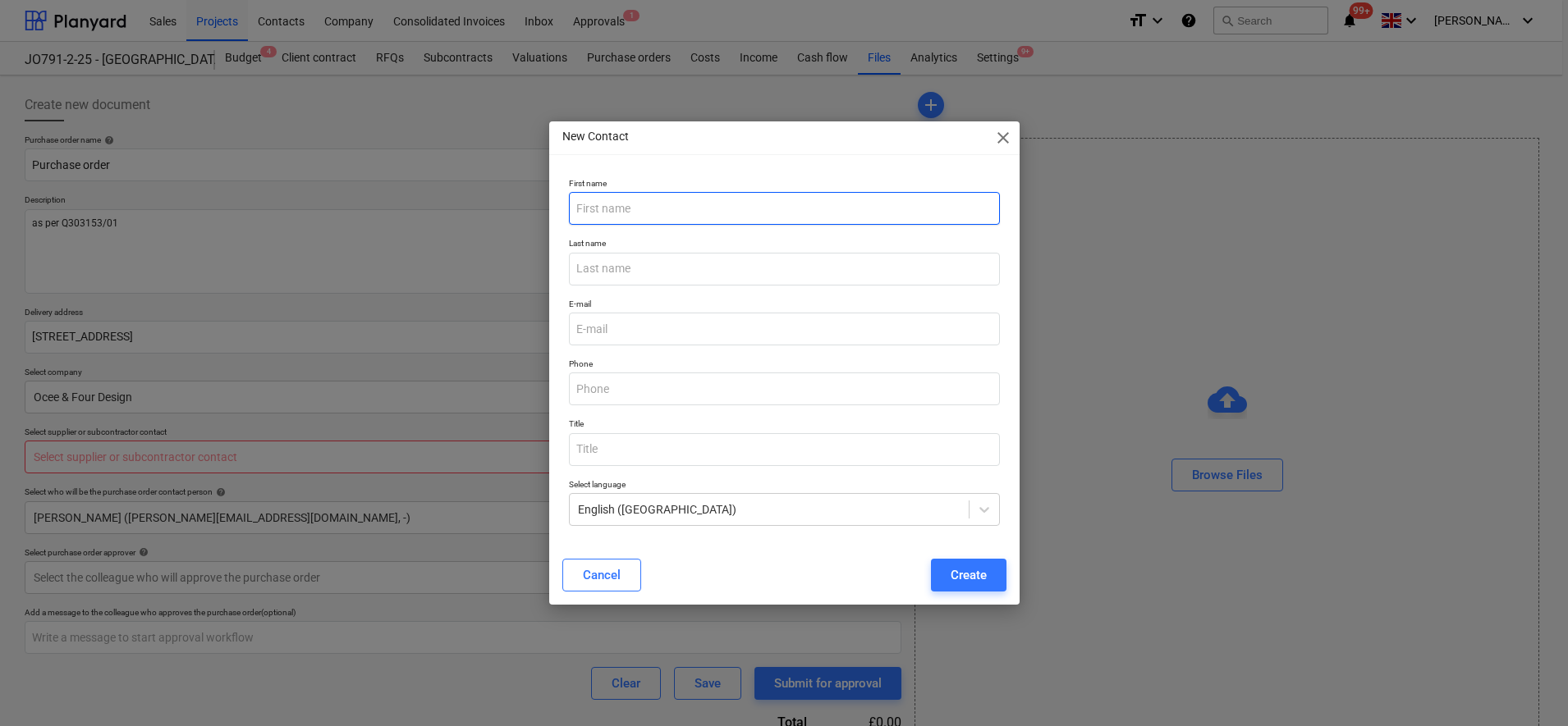
click at [617, 193] on input "text" at bounding box center [785, 208] width 431 height 33
type input "[PERSON_NAME]"
type textarea "x"
click at [591, 327] on input "email" at bounding box center [785, 329] width 431 height 33
paste input "[EMAIL_ADDRESS][DOMAIN_NAME]"
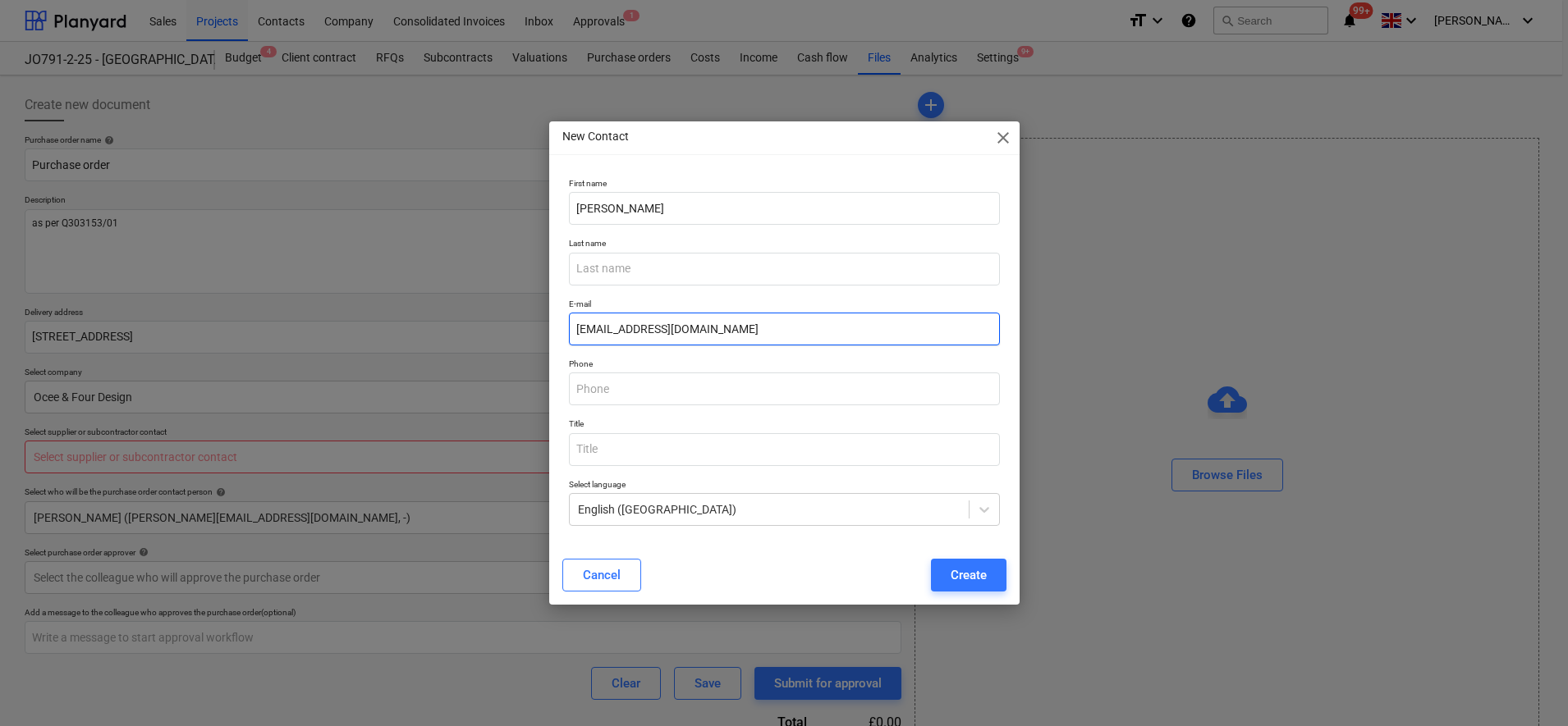
type input "[EMAIL_ADDRESS][DOMAIN_NAME]"
click at [961, 582] on div "Create" at bounding box center [969, 575] width 36 height 21
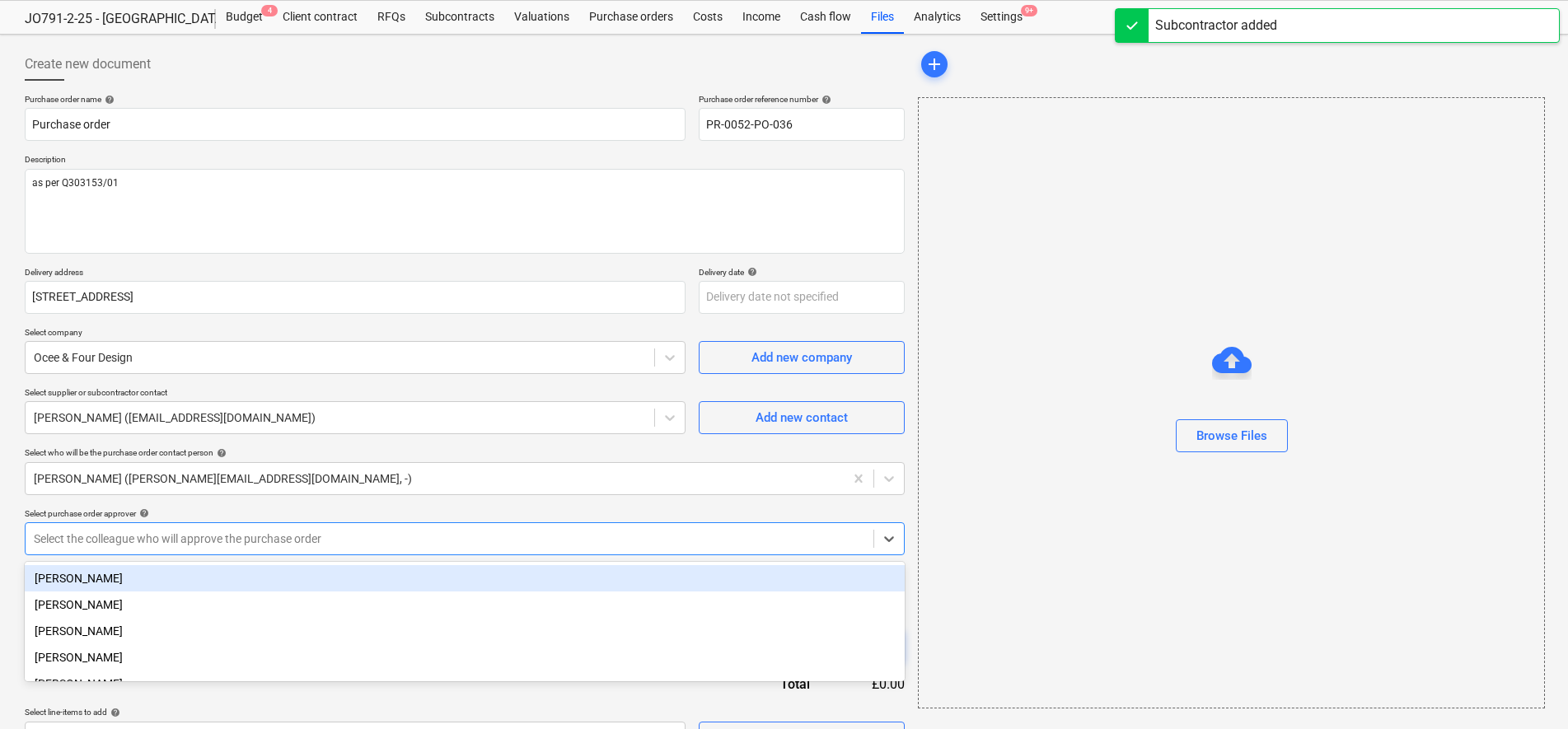
click at [140, 566] on body "Sales Projects Contacts Company Consolidated Invoices Inbox Approvals 1 format_…" at bounding box center [784, 323] width 1568 height 729
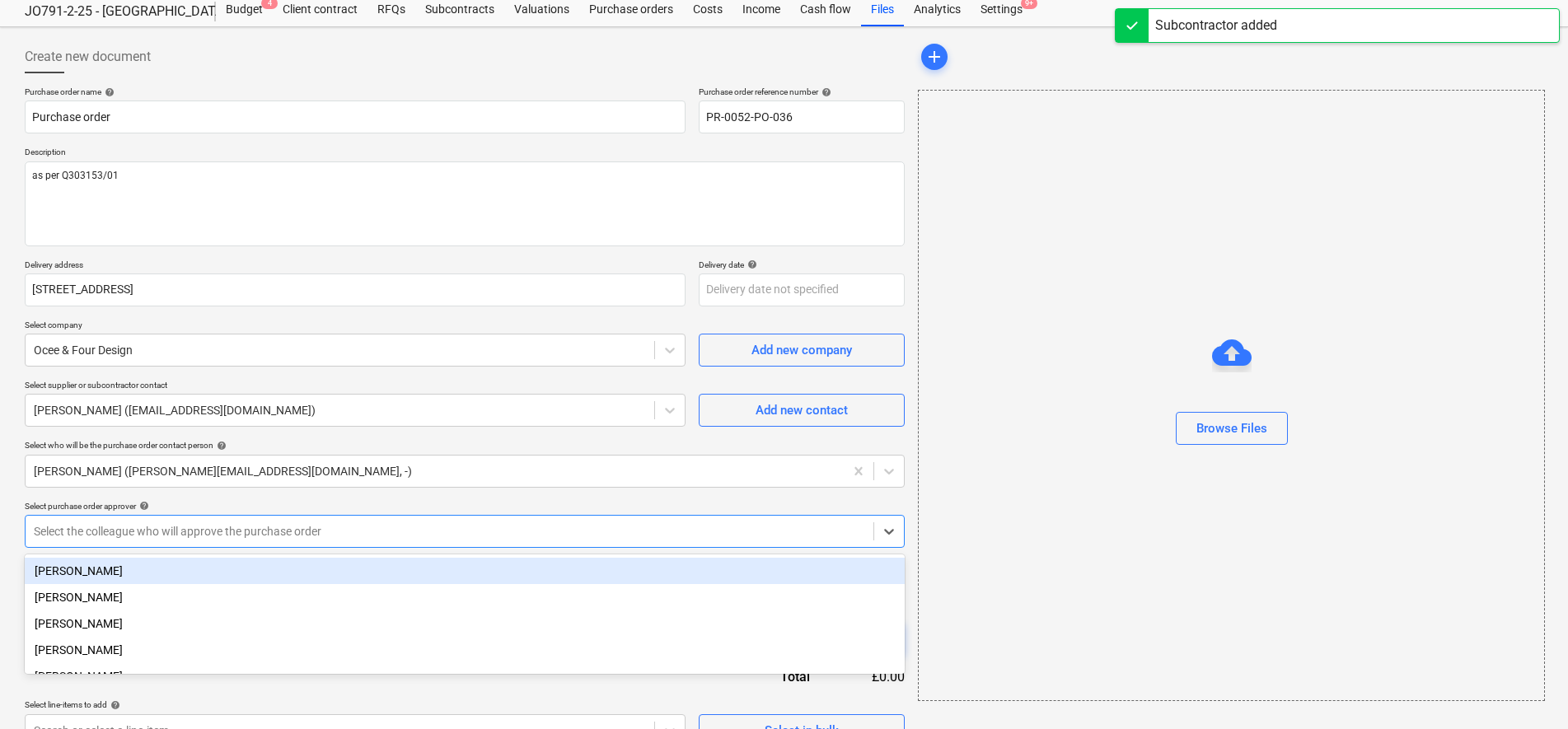
scroll to position [50, 0]
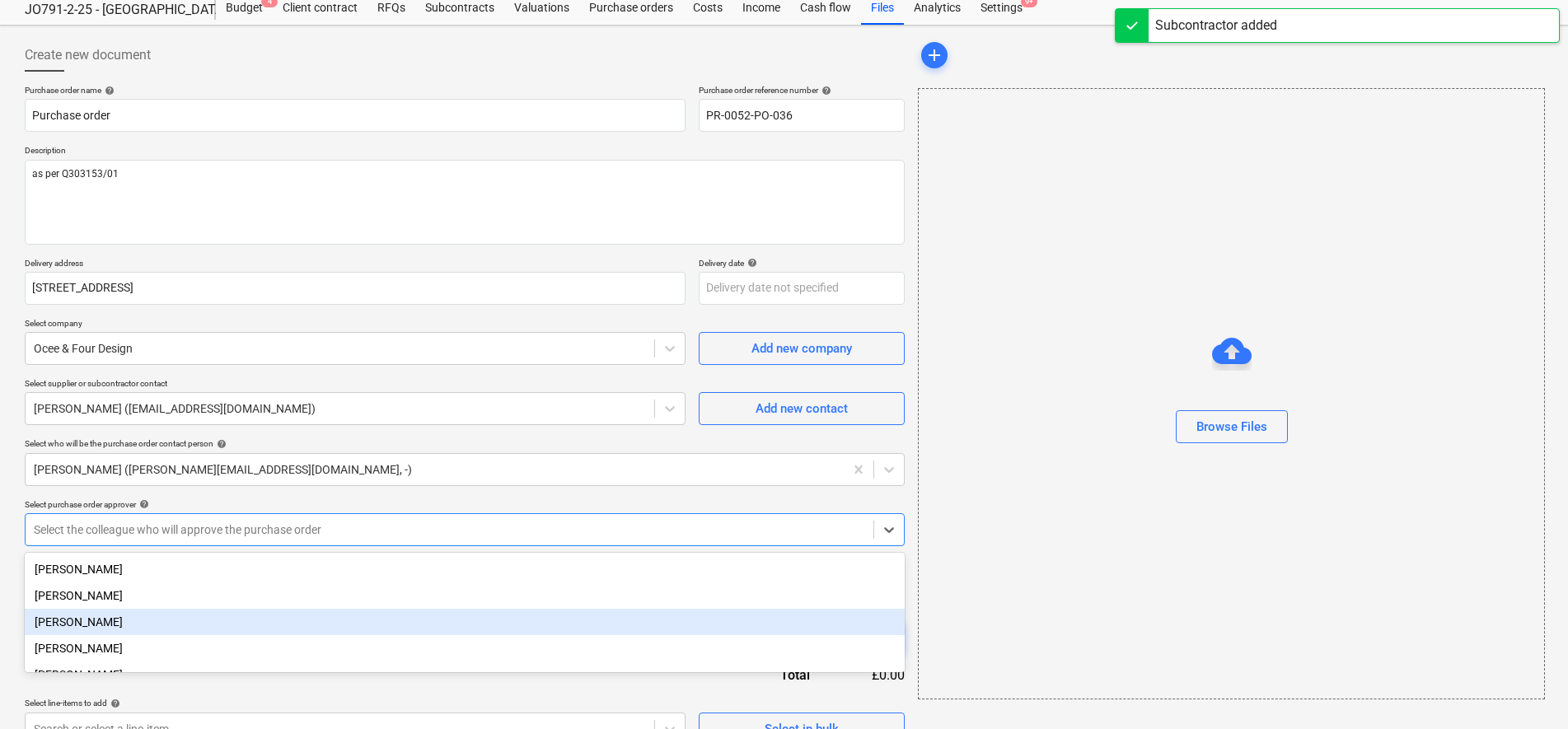
click at [95, 625] on div "[PERSON_NAME]" at bounding box center [465, 621] width 880 height 26
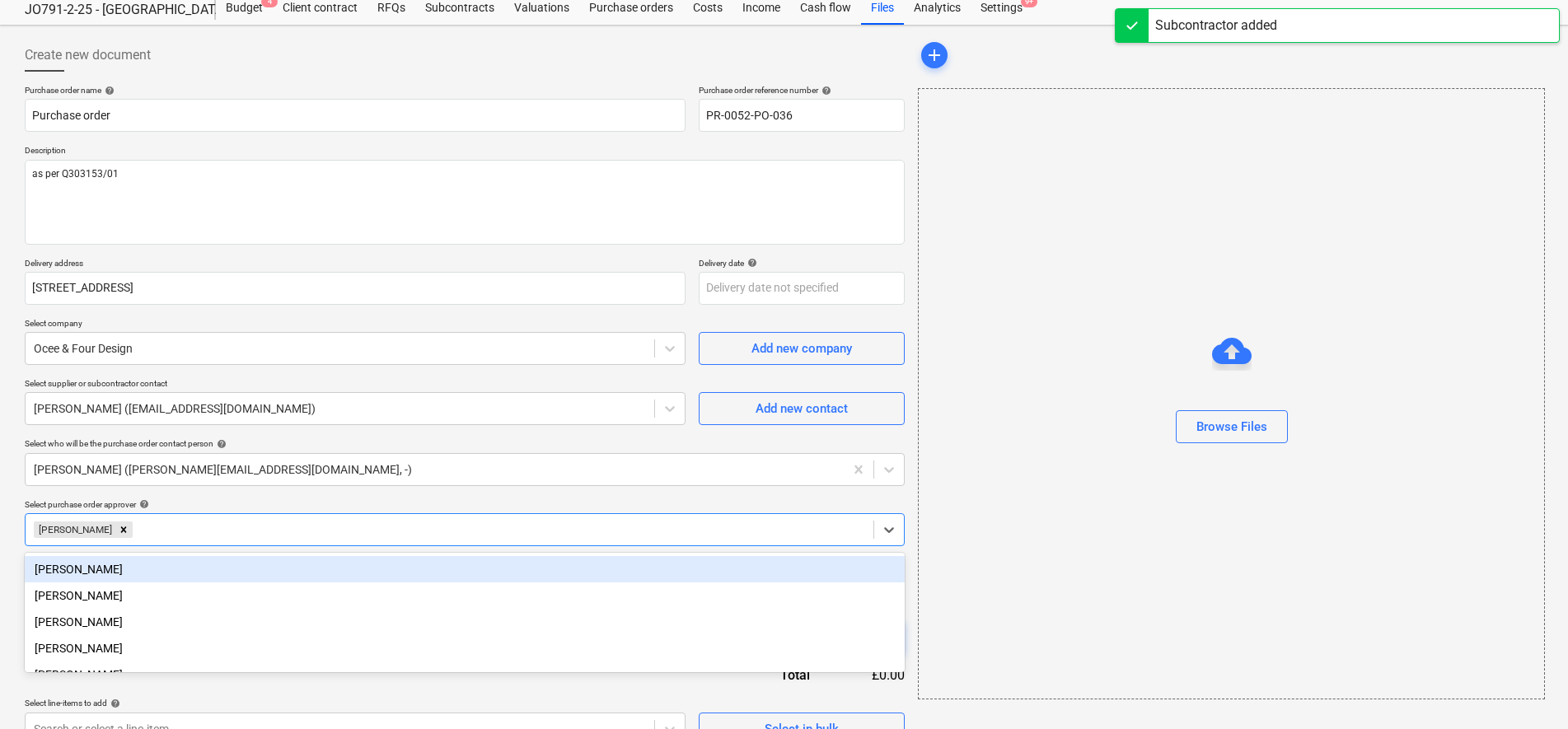
click at [0, 533] on html "Sales Projects Contacts Company Consolidated Invoices Inbox Approvals 1 format_…" at bounding box center [784, 314] width 1568 height 729
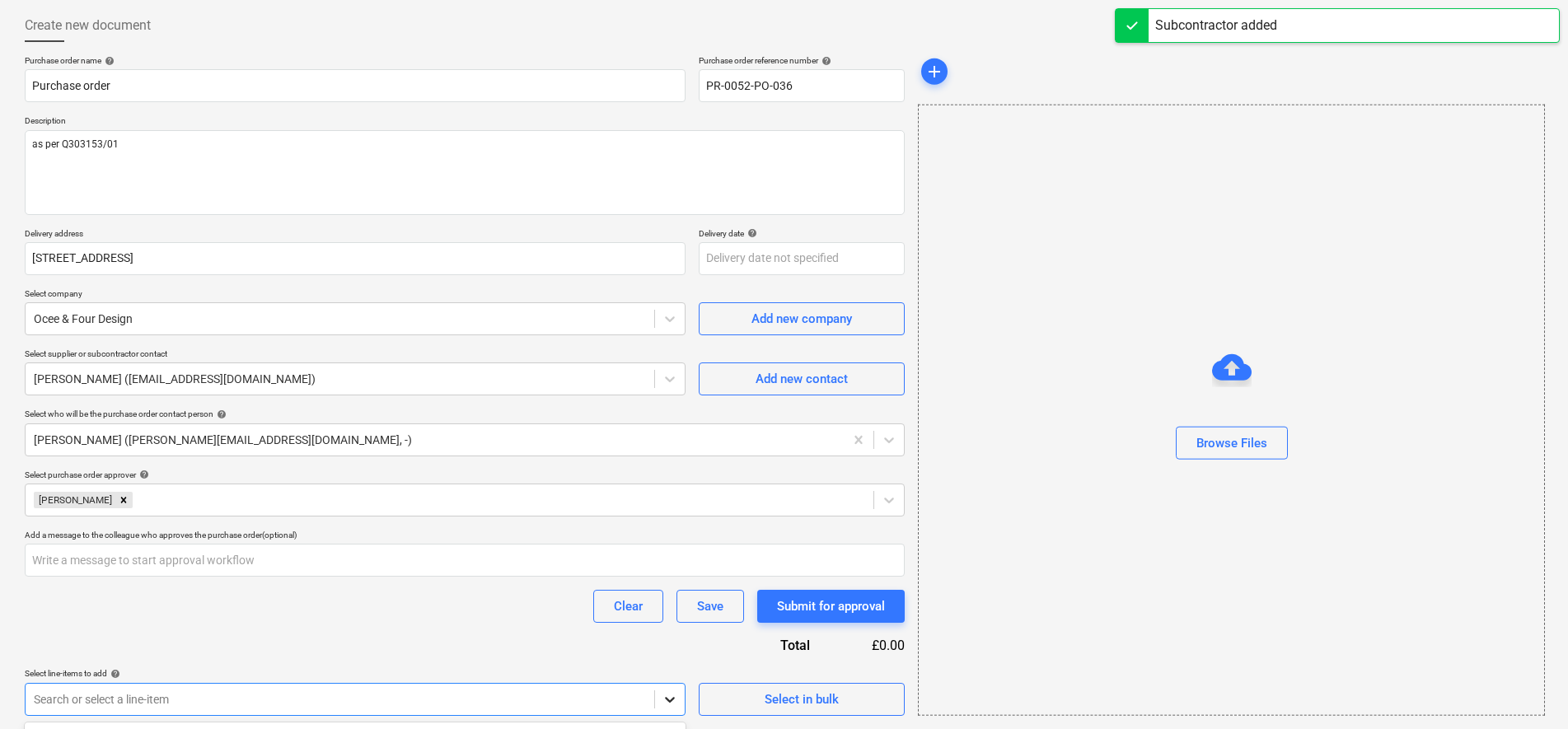
scroll to position [324, 0]
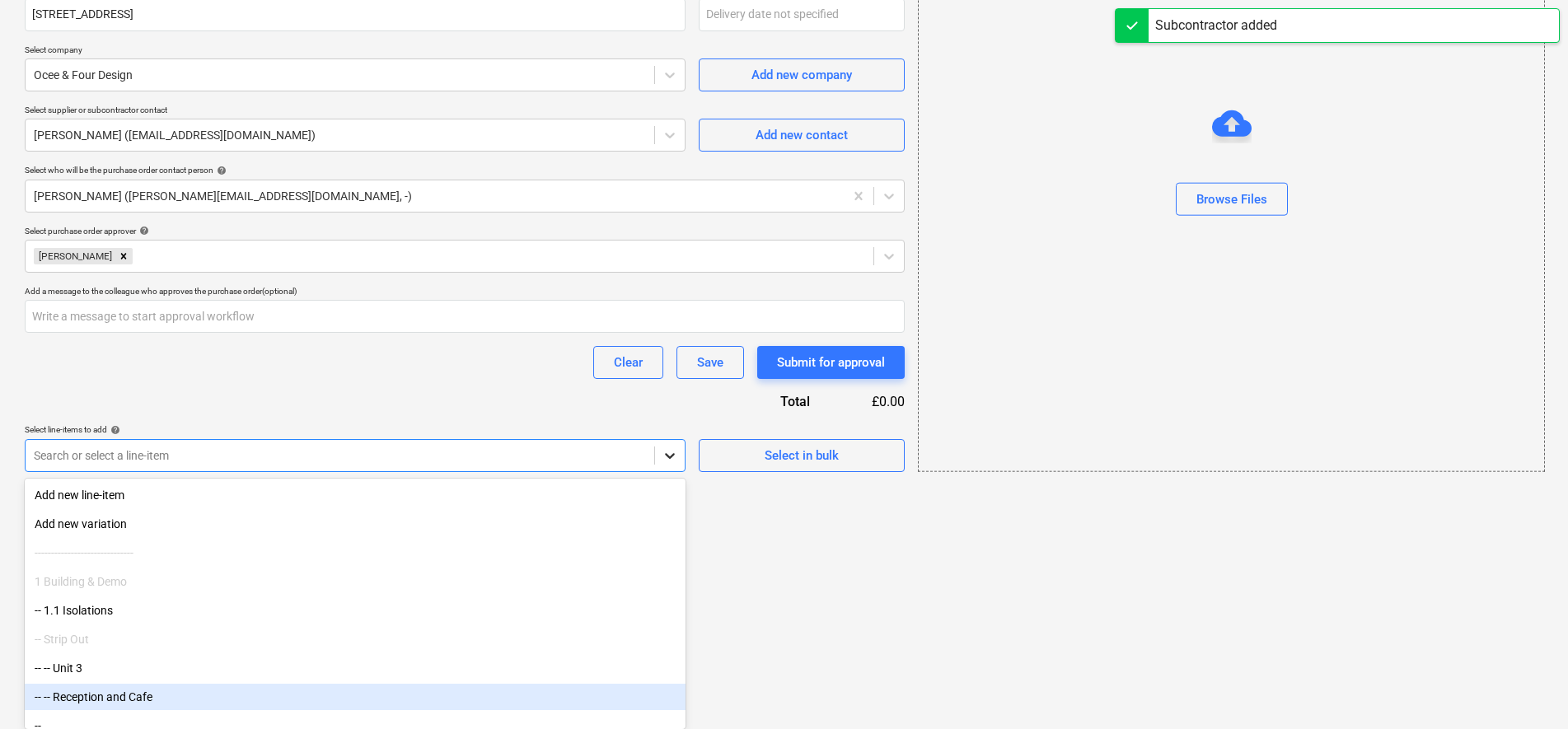
click at [673, 405] on body "Sales Projects Contacts Company Consolidated Invoices Inbox Approvals 1 format_…" at bounding box center [784, 40] width 1568 height 729
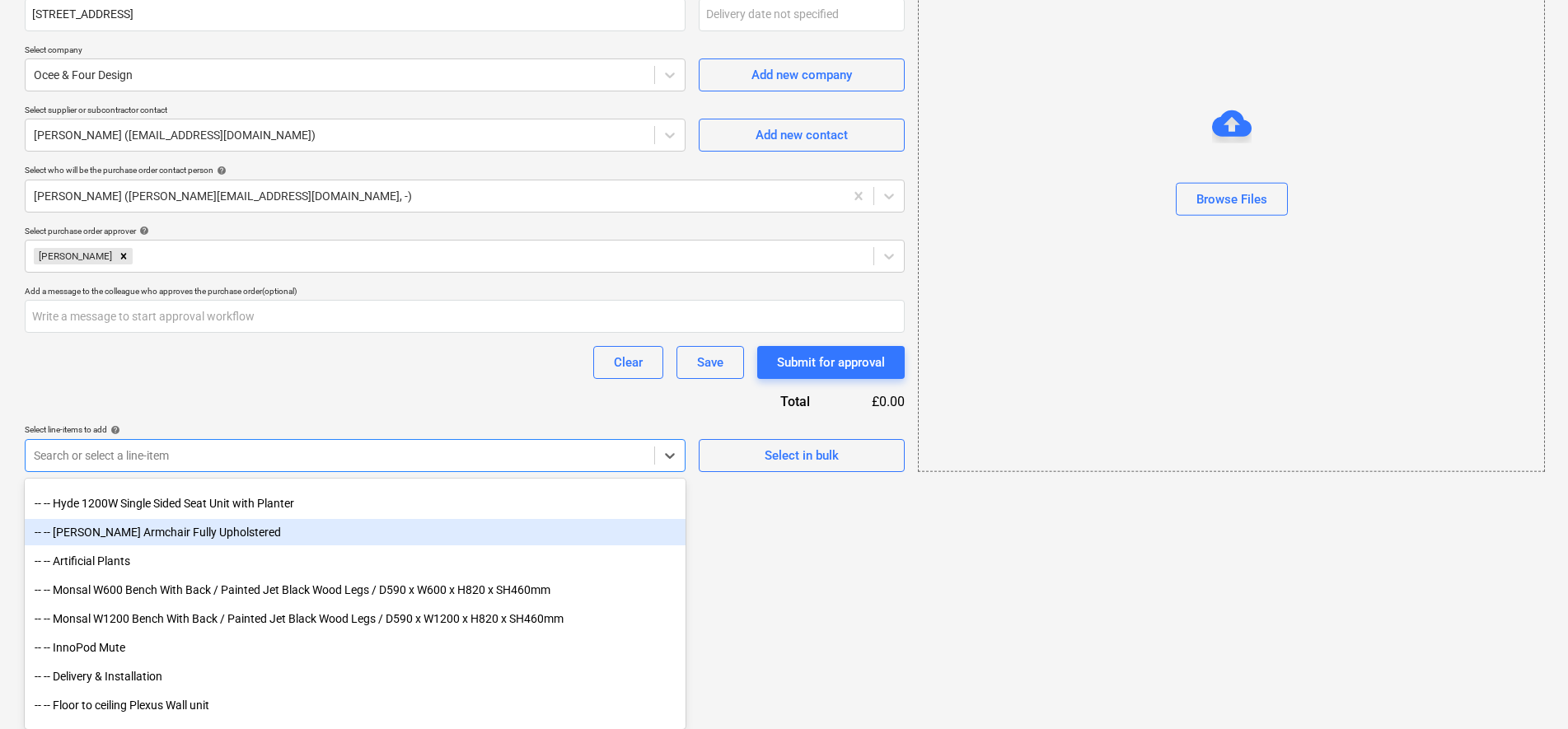
scroll to position [4596, 0]
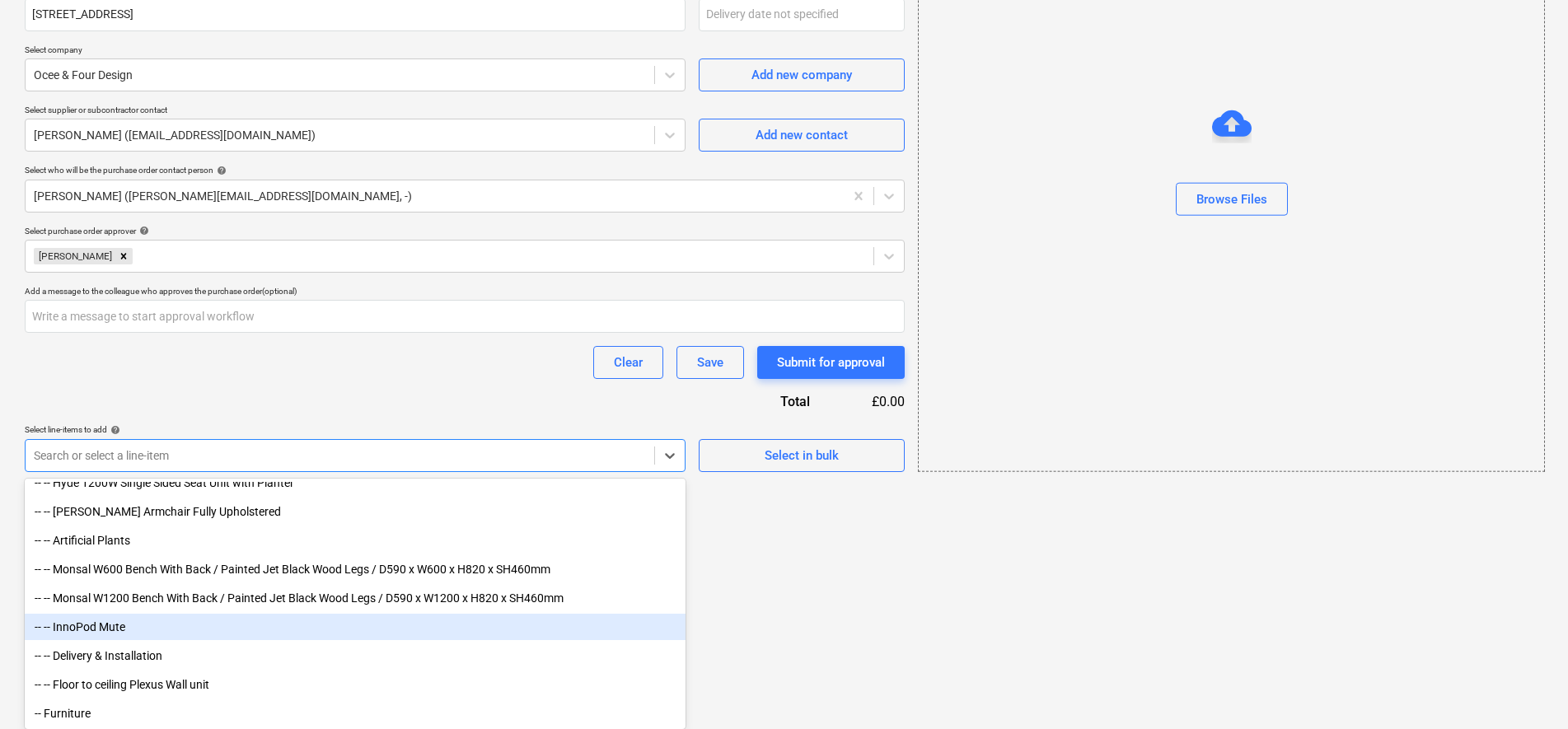
click at [146, 630] on div "-- -- InnoPod Mute" at bounding box center [355, 626] width 661 height 26
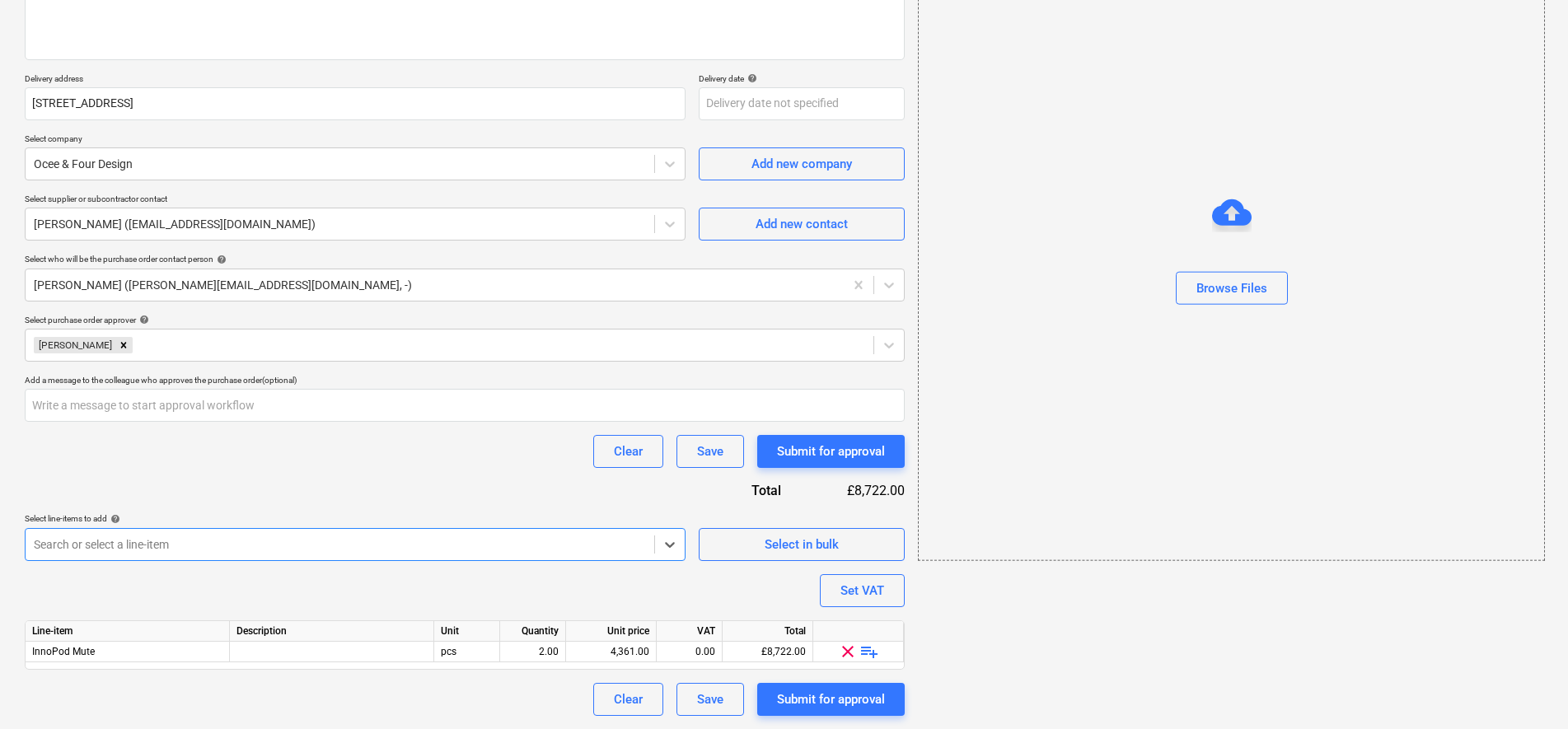
scroll to position [235, 0]
type textarea "x"
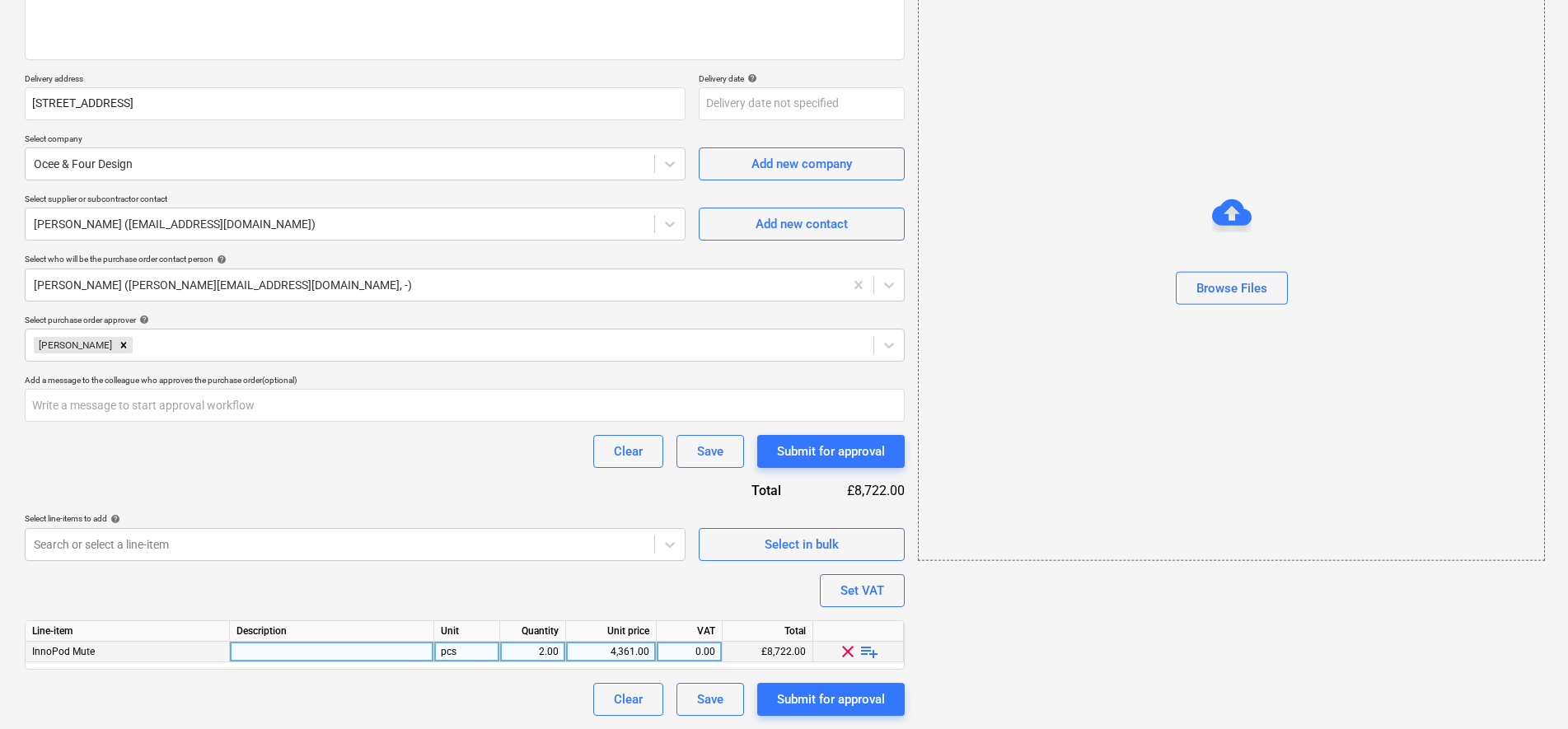
click at [697, 646] on div "0.00" at bounding box center [689, 651] width 52 height 20
type input "20"
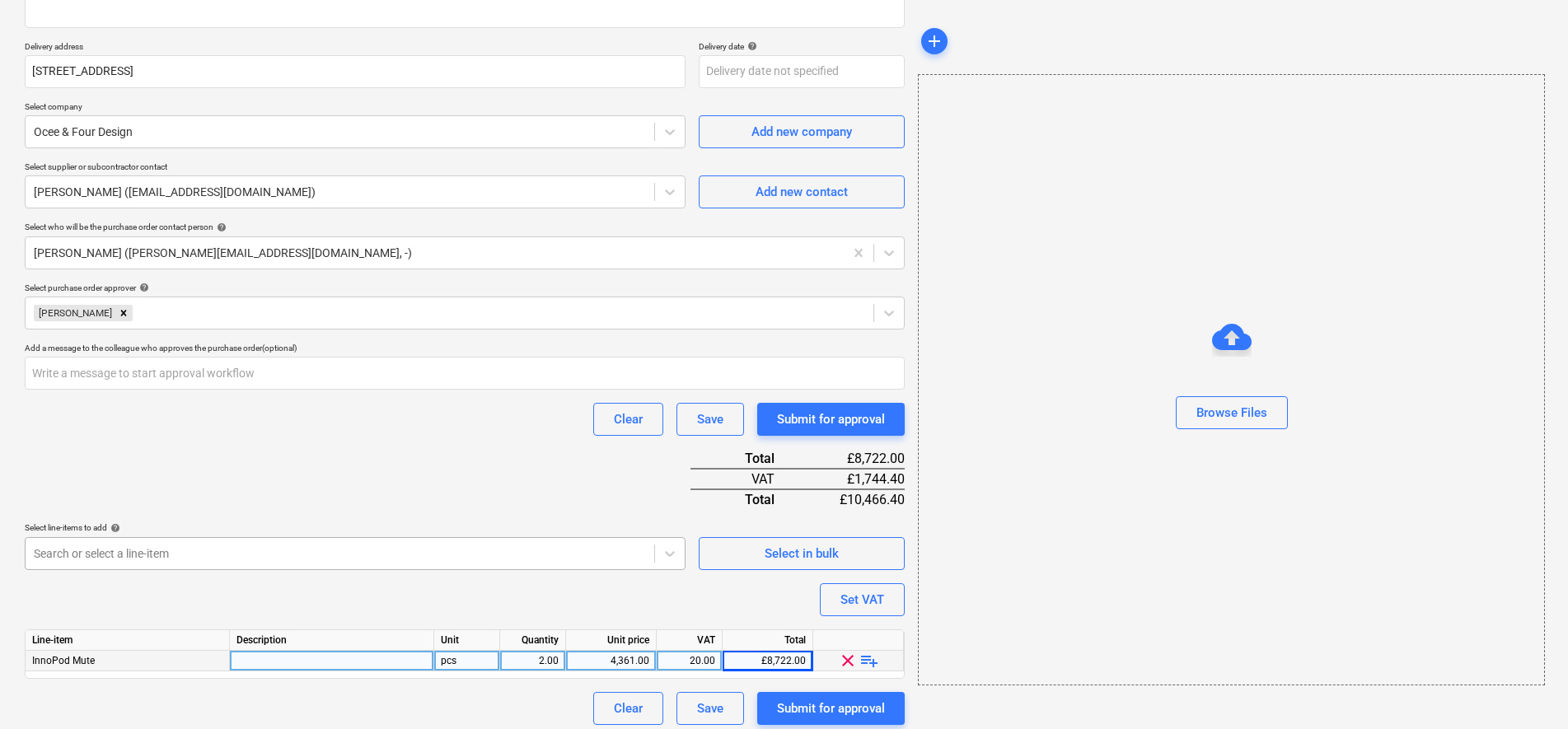
scroll to position [276, 0]
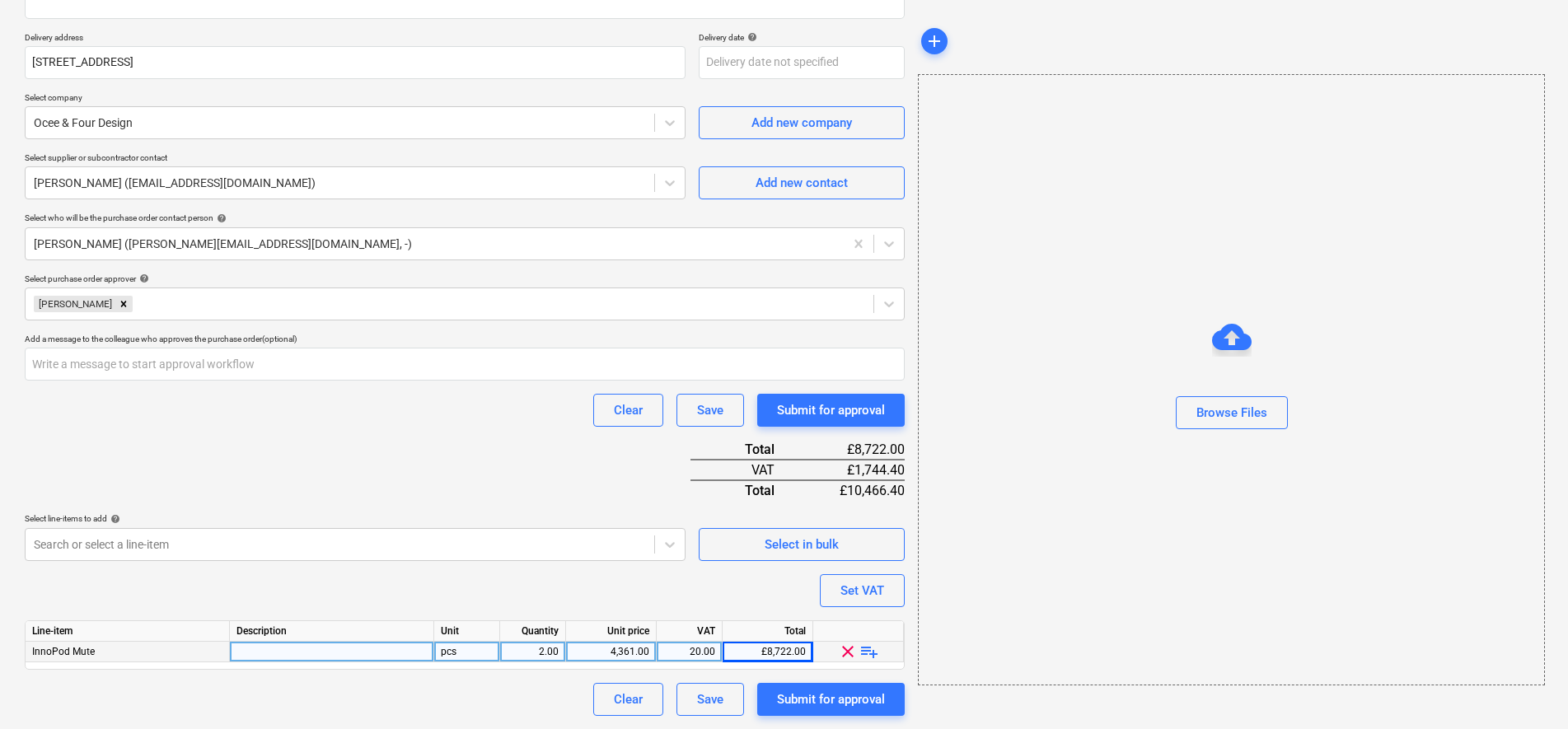
type textarea "x"
click at [265, 657] on div at bounding box center [332, 651] width 204 height 20
type input "includes delivery & installation"
click at [369, 448] on div "Purchase order name help Purchase order Purchase order reference number help PR…" at bounding box center [465, 288] width 880 height 857
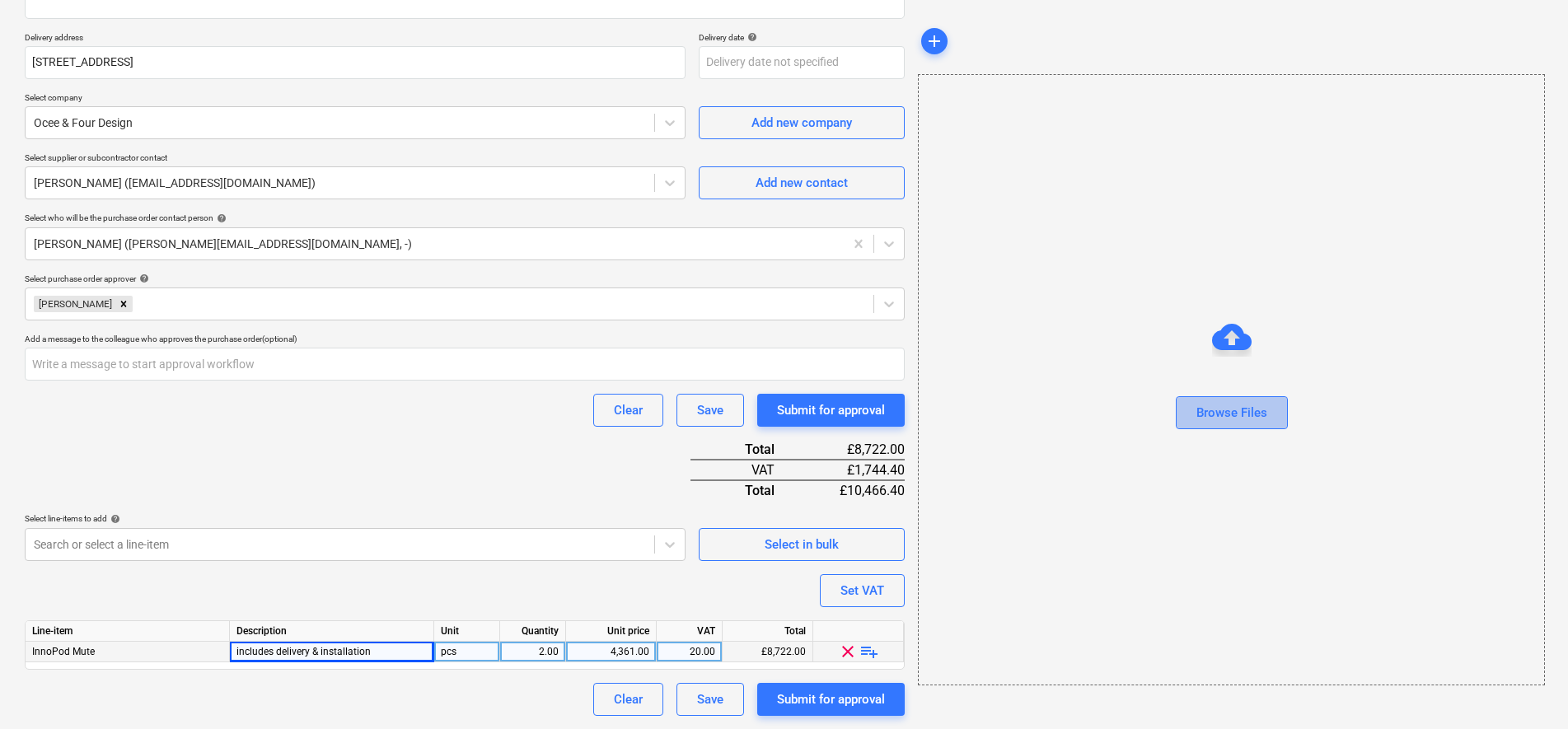
click at [1226, 421] on div "Browse Files" at bounding box center [1232, 413] width 71 height 21
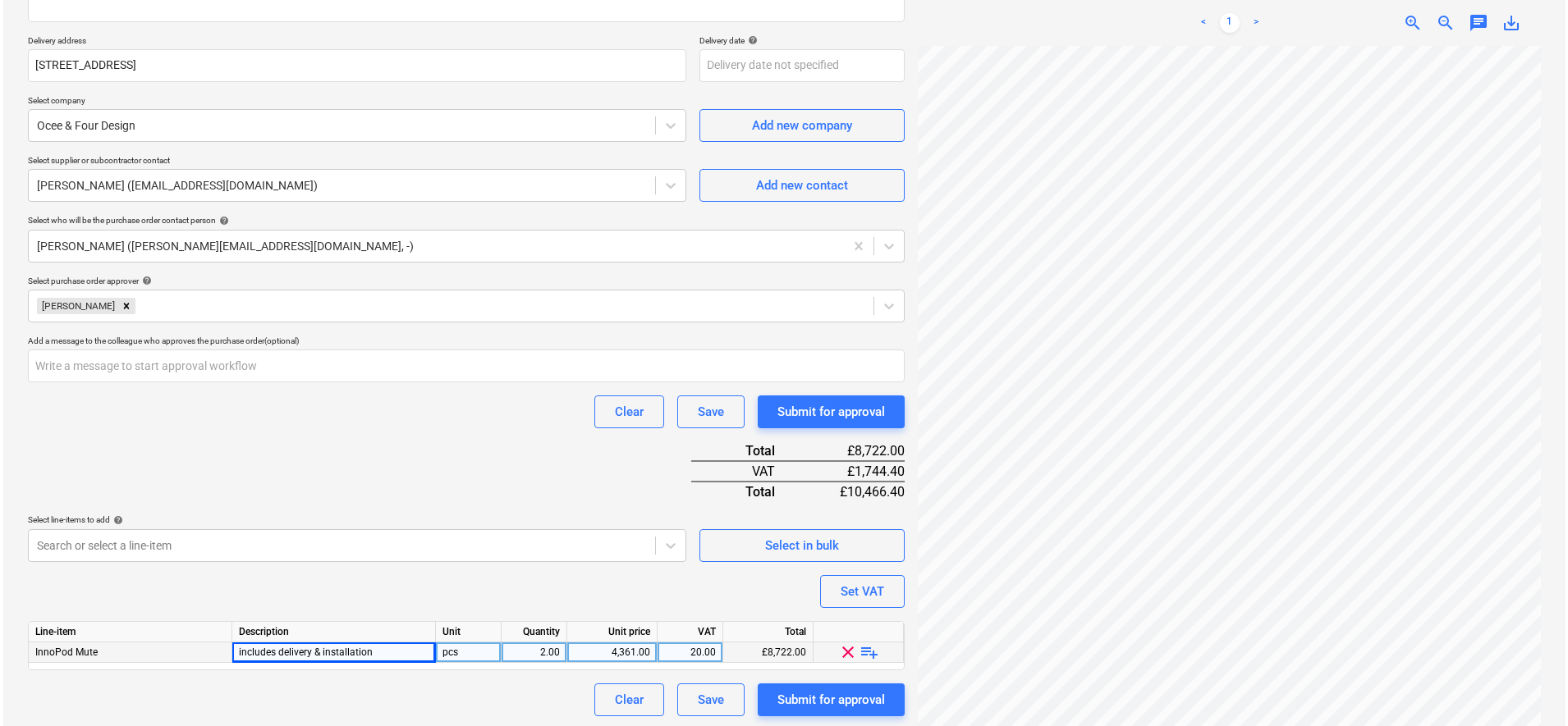
scroll to position [275, 0]
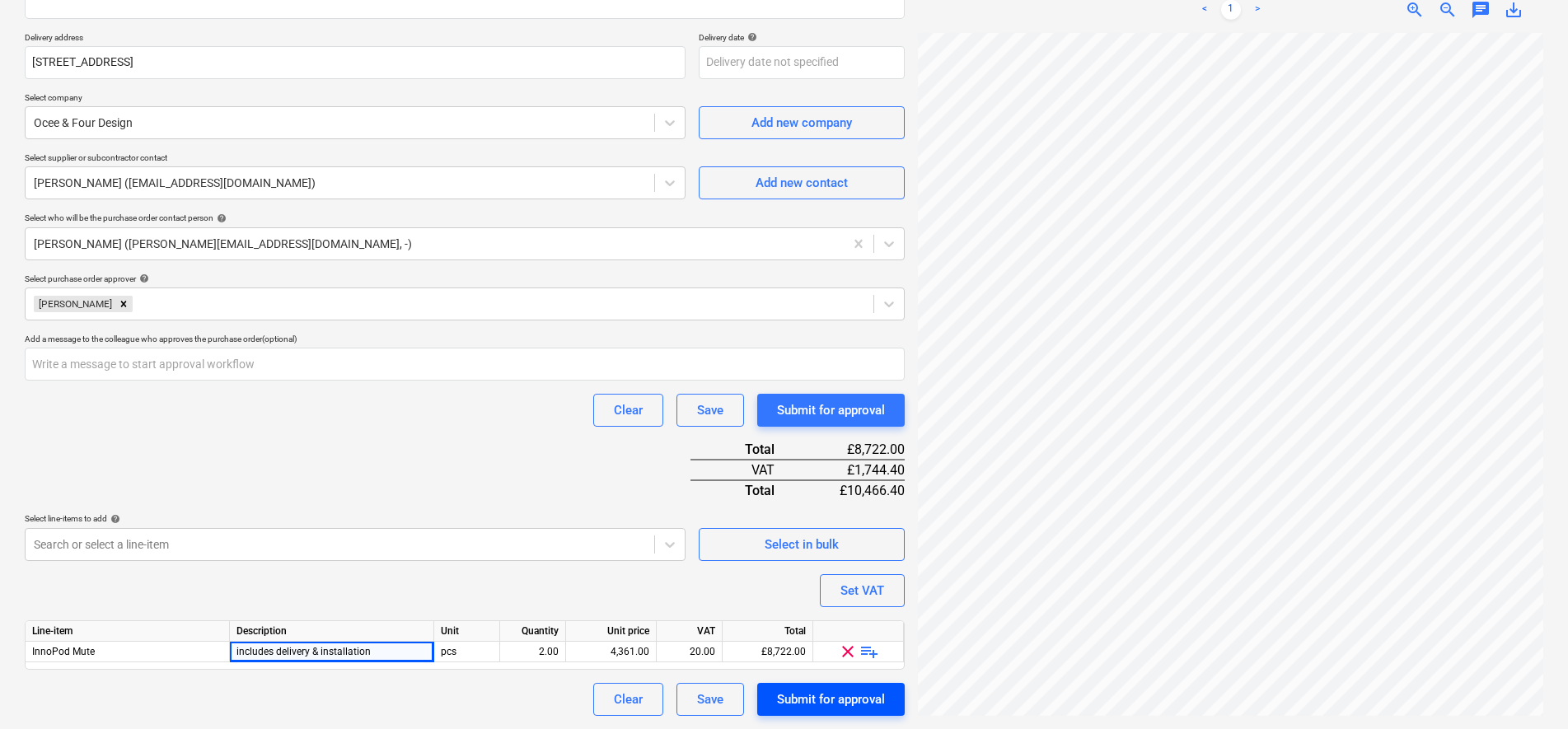
click at [815, 704] on div "Submit for approval" at bounding box center [831, 699] width 108 height 21
type textarea "x"
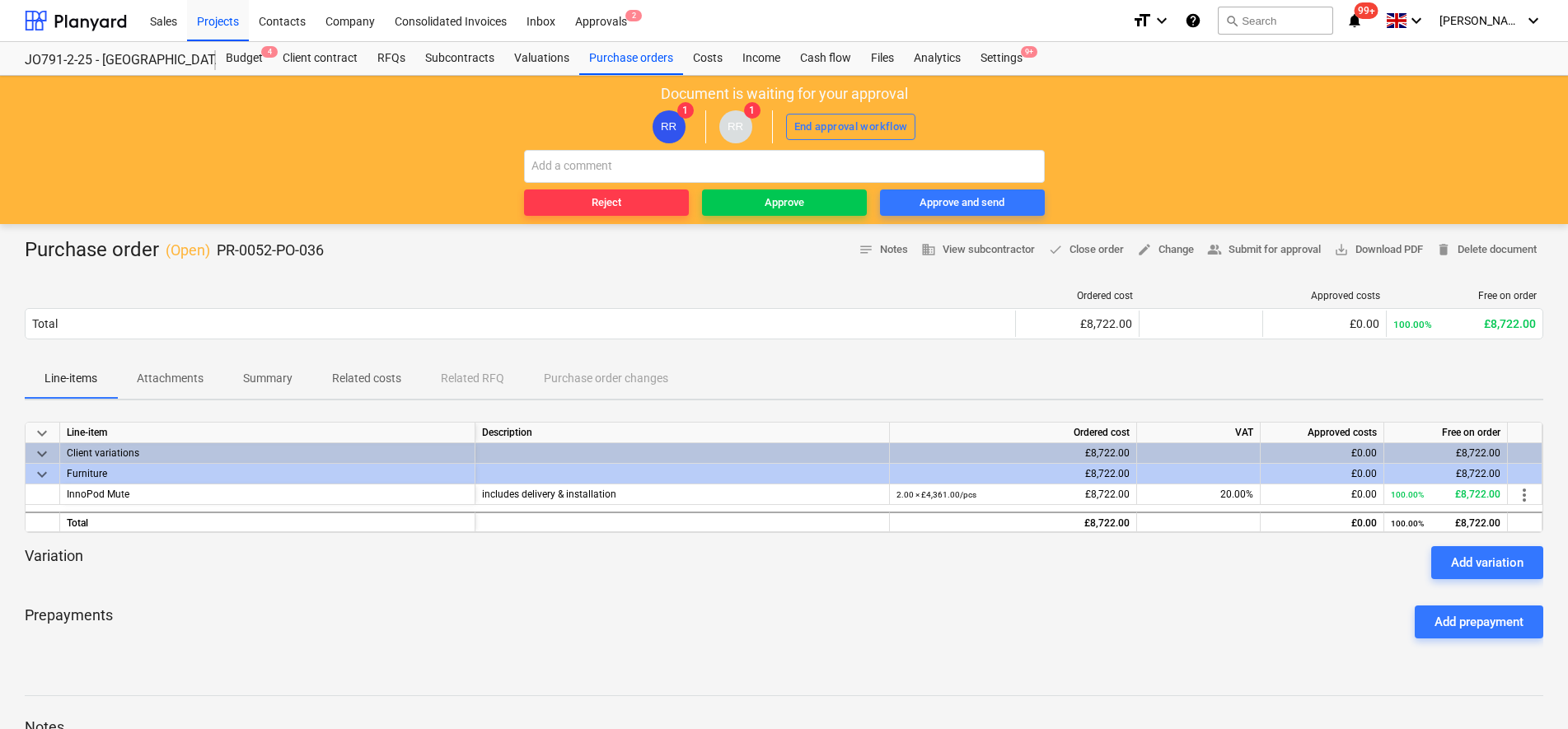
click at [843, 187] on div "Reject Approve Approve and send" at bounding box center [784, 183] width 520 height 66
click at [842, 196] on span "Approve" at bounding box center [785, 203] width 152 height 19
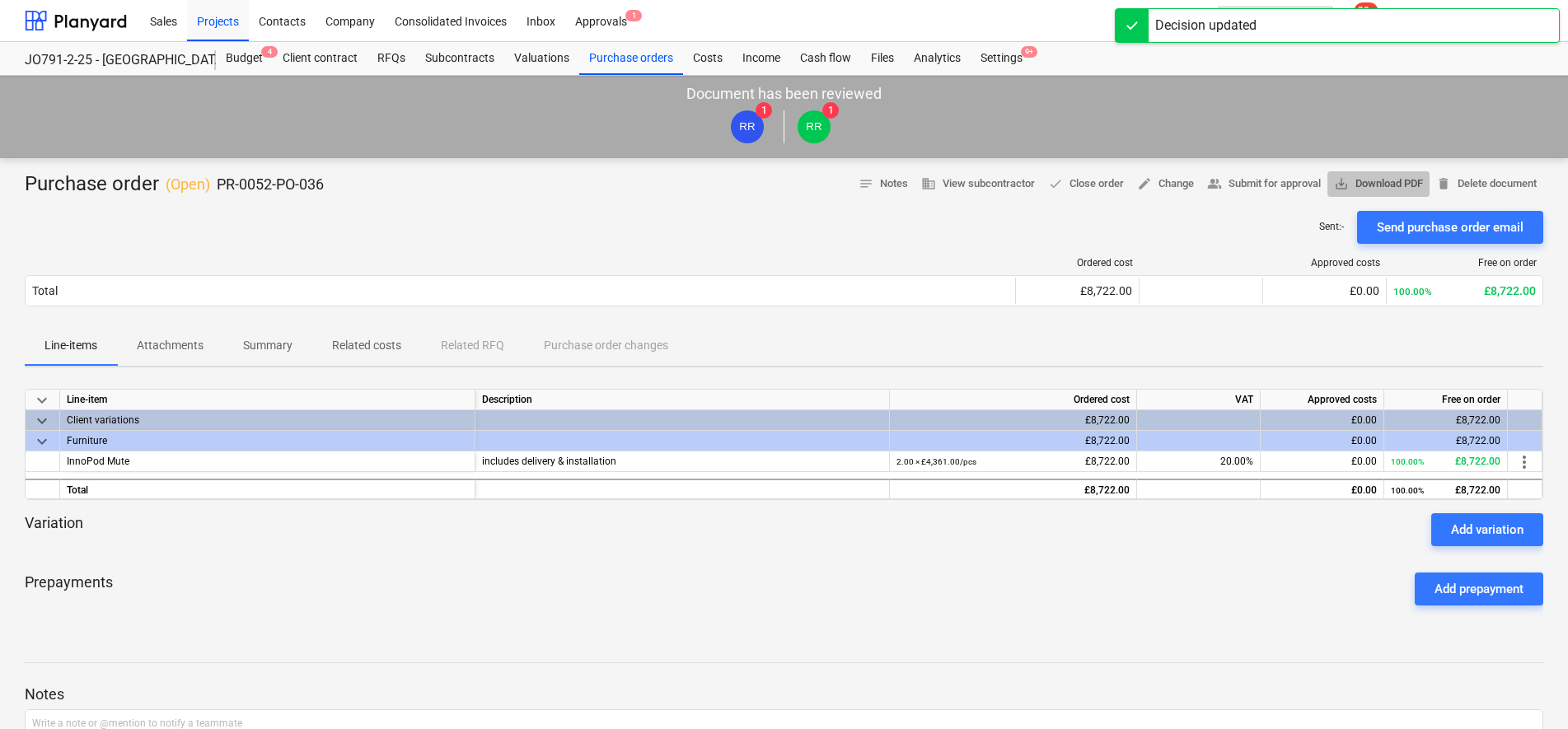
click at [1408, 173] on button "save_alt Download PDF" at bounding box center [1378, 184] width 102 height 26
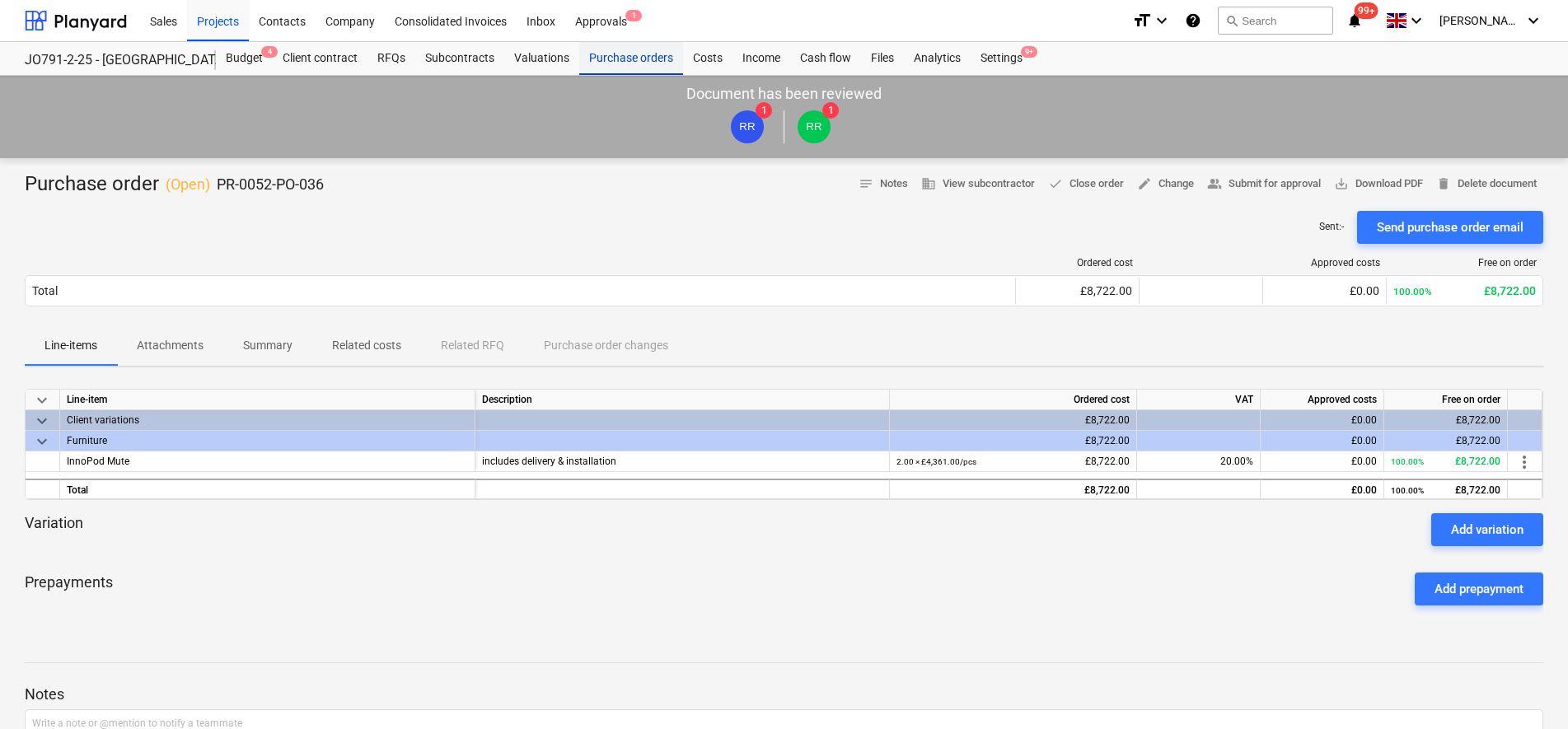
click at [605, 58] on div "Purchase orders" at bounding box center [631, 59] width 104 height 33
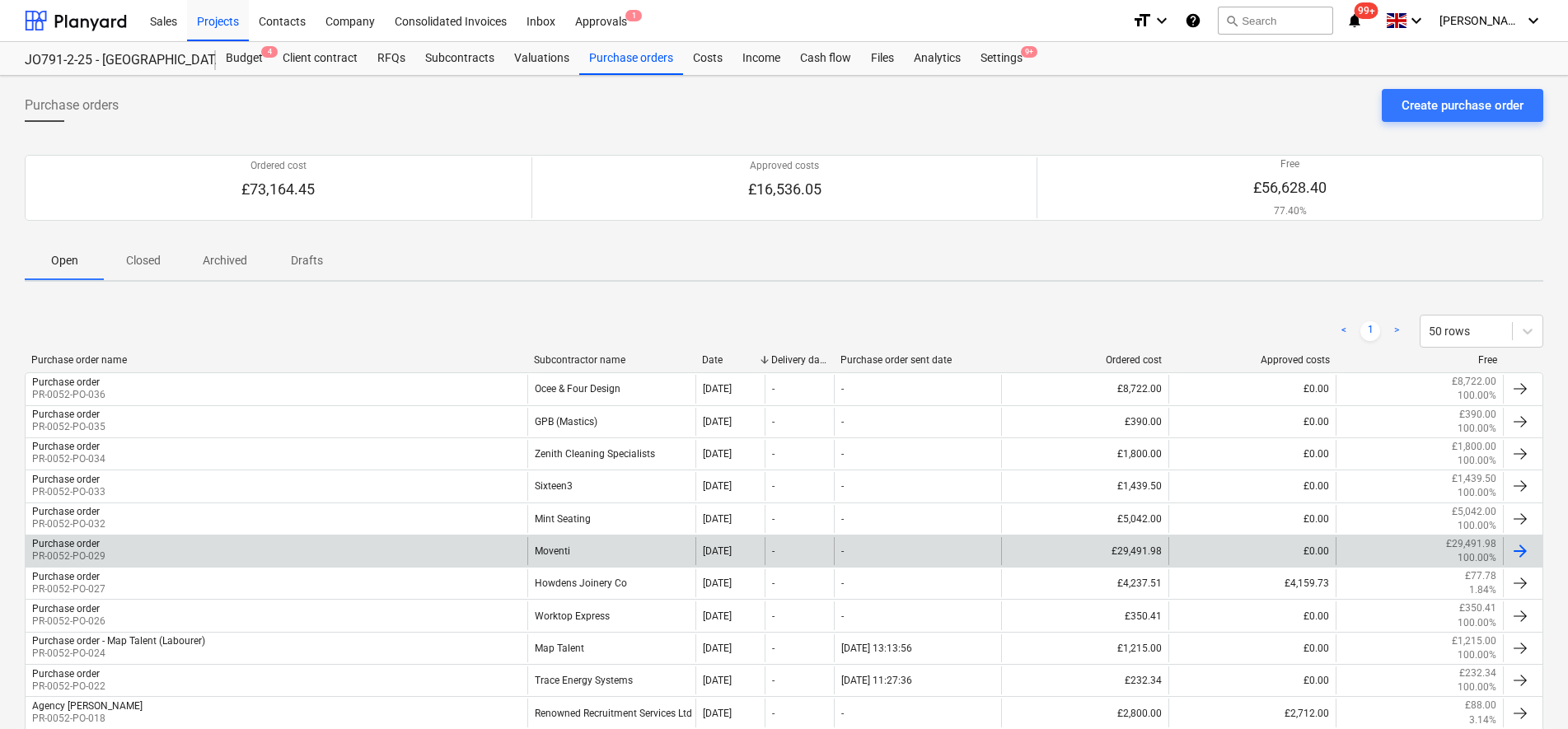
click at [609, 557] on div "Moventi" at bounding box center [611, 550] width 167 height 28
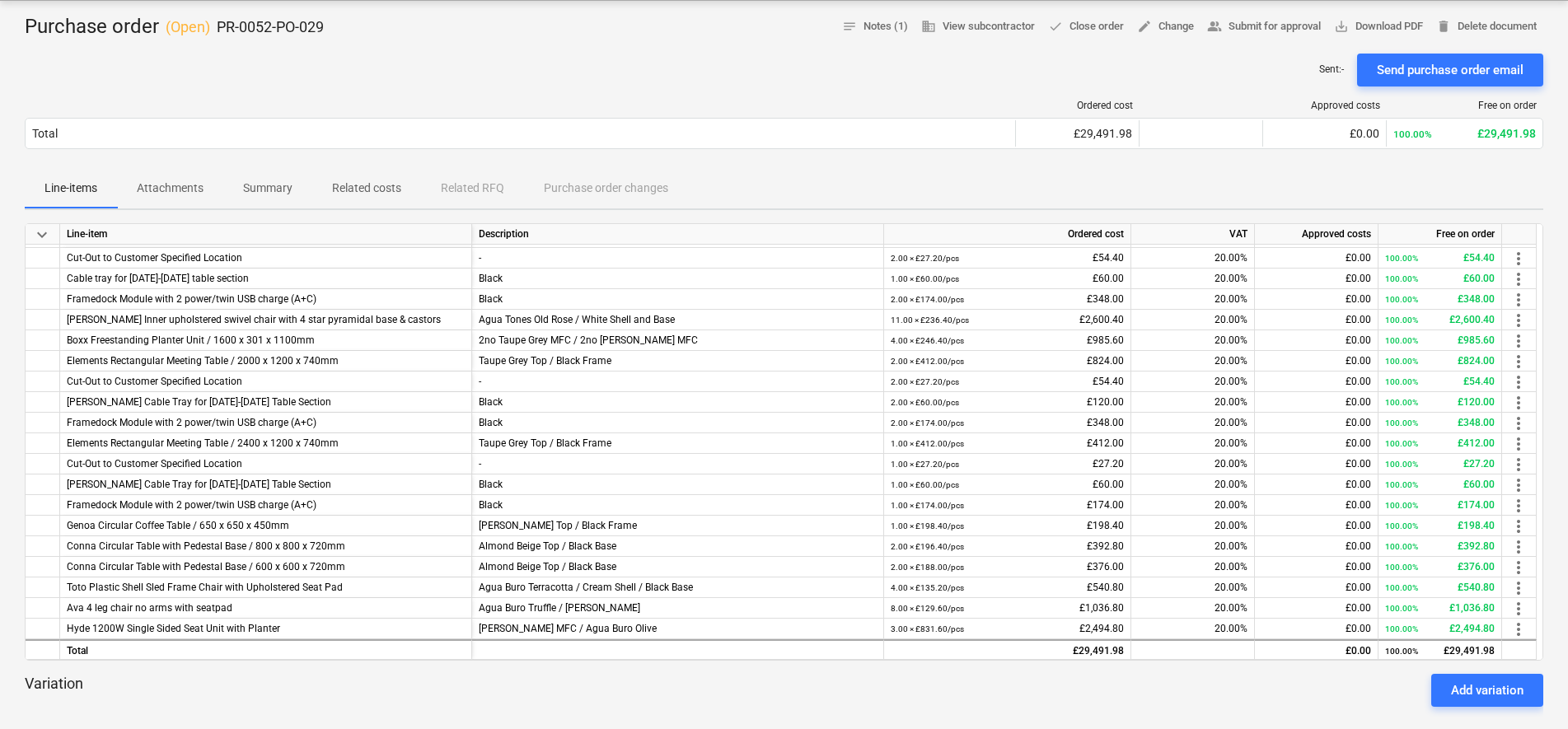
scroll to position [206, 0]
